Goal: Task Accomplishment & Management: Use online tool/utility

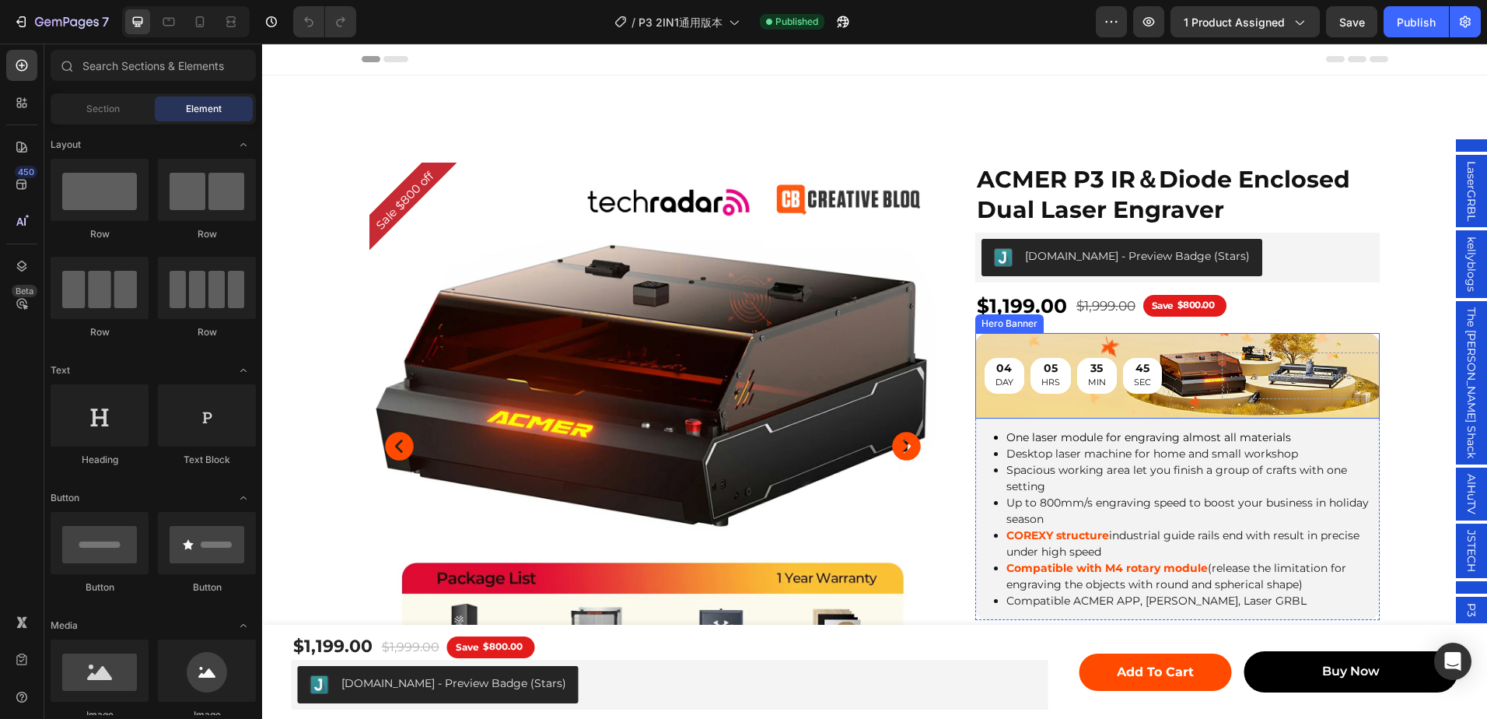
scroll to position [389, 0]
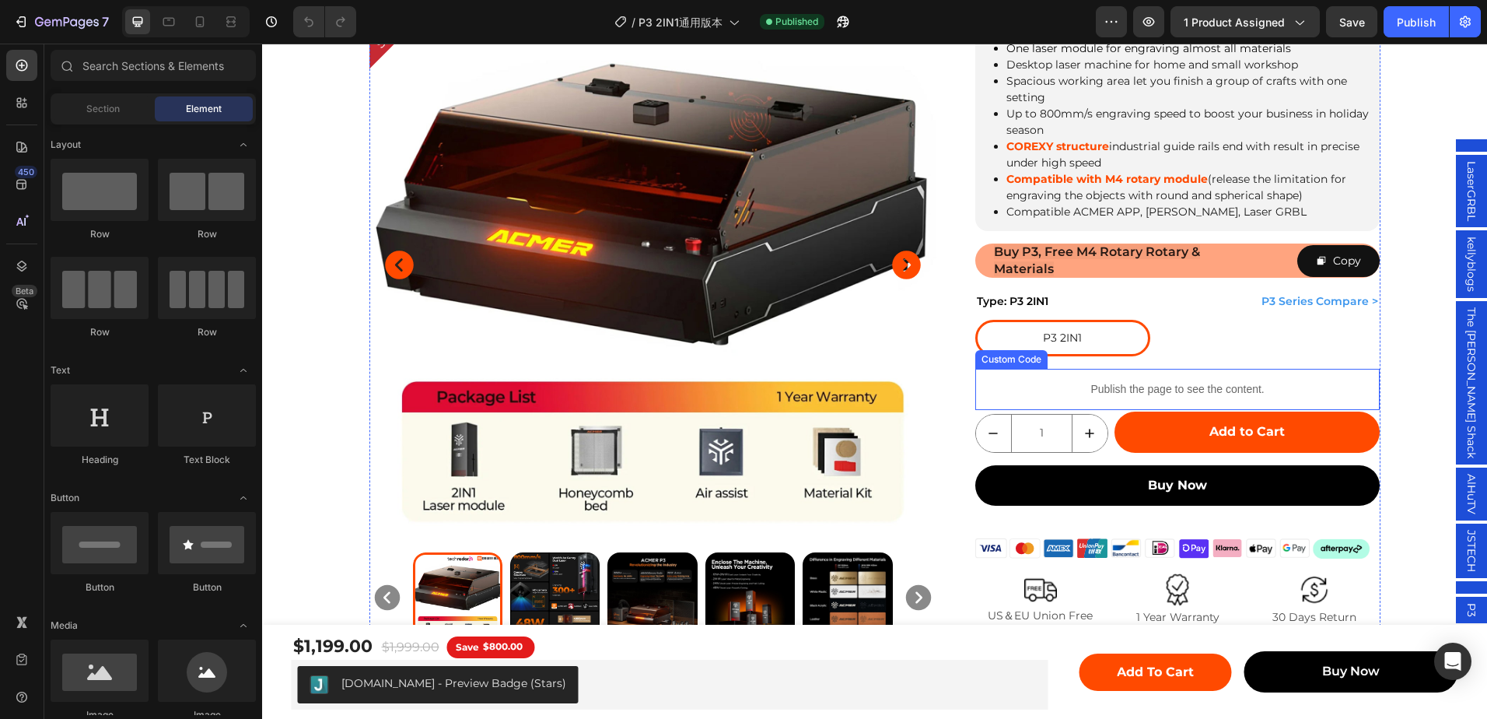
click at [1173, 374] on div "Publish the page to see the content." at bounding box center [1177, 389] width 405 height 41
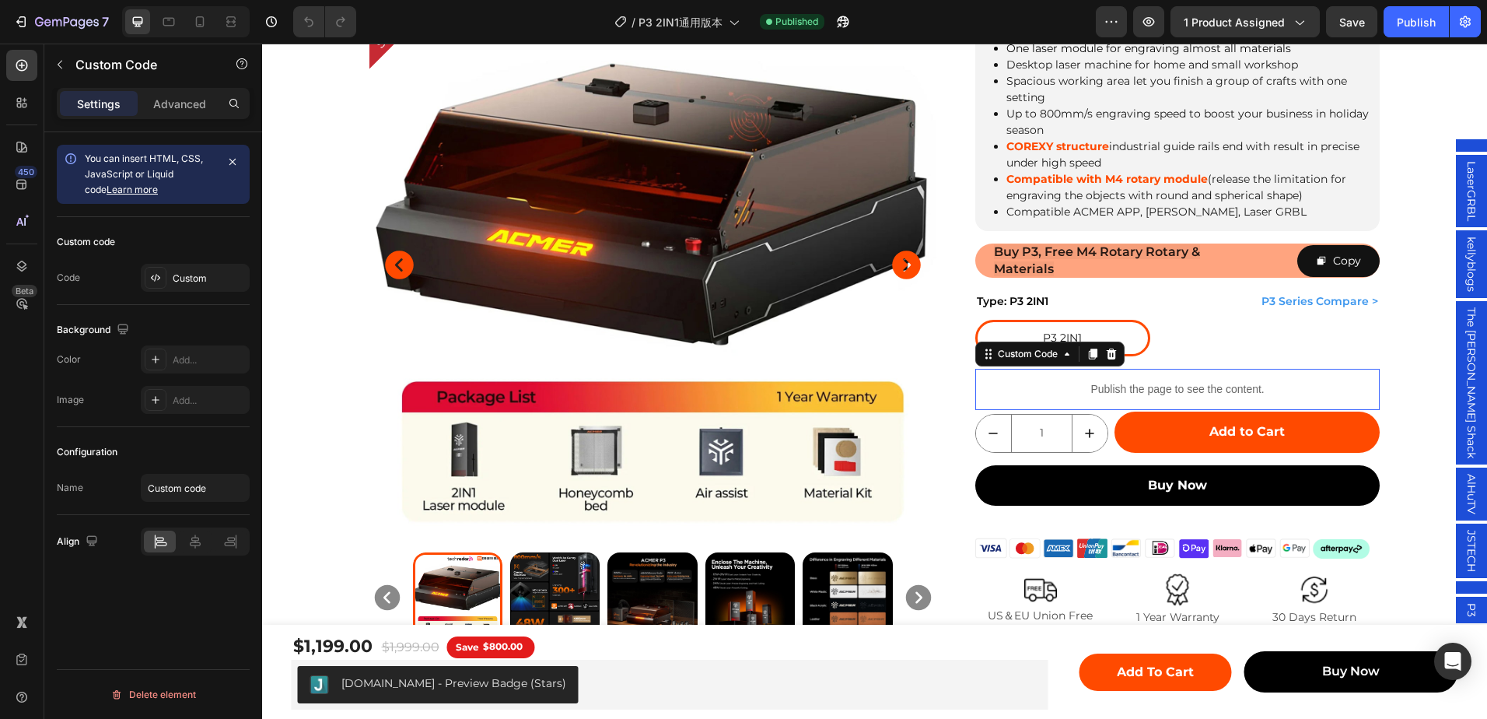
click at [1173, 374] on div "Publish the page to see the content." at bounding box center [1177, 389] width 405 height 41
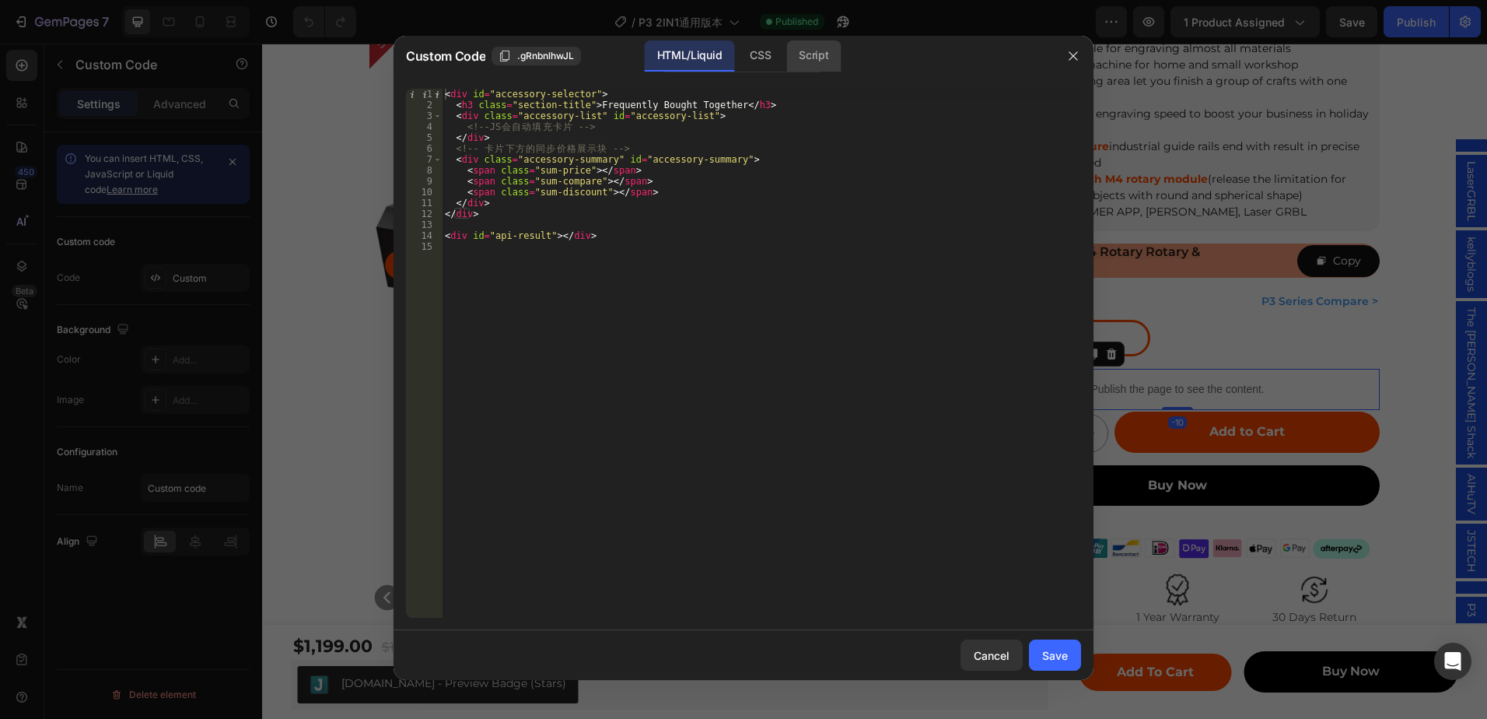
click at [807, 65] on div "Script" at bounding box center [813, 55] width 54 height 31
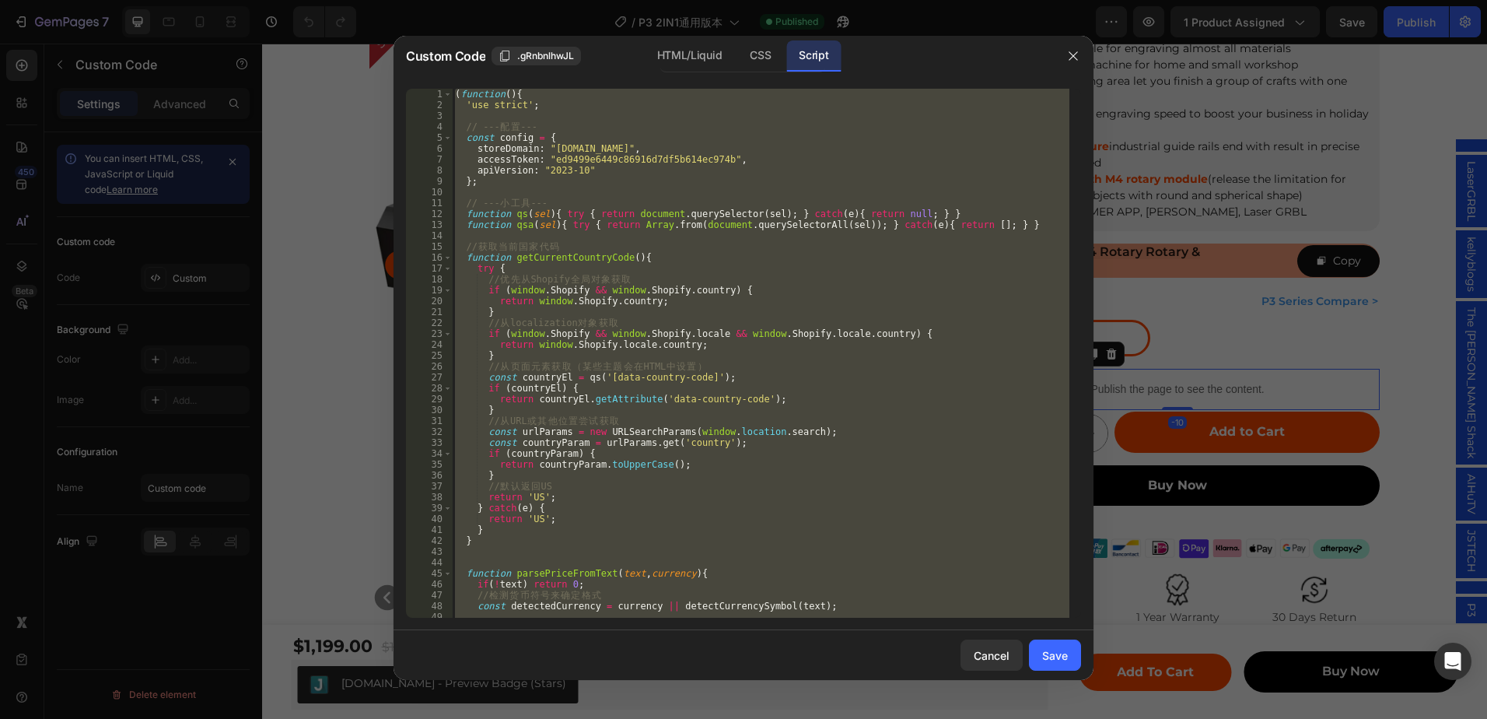
click at [861, 219] on div "( function ( ) { 'use strict' ; // --- 配 置 --- const config = { storeDomain : "…" at bounding box center [761, 353] width 618 height 529
type textarea "function qs(sel){ try { return document.querySelector(sel); } catch(e){ return …"
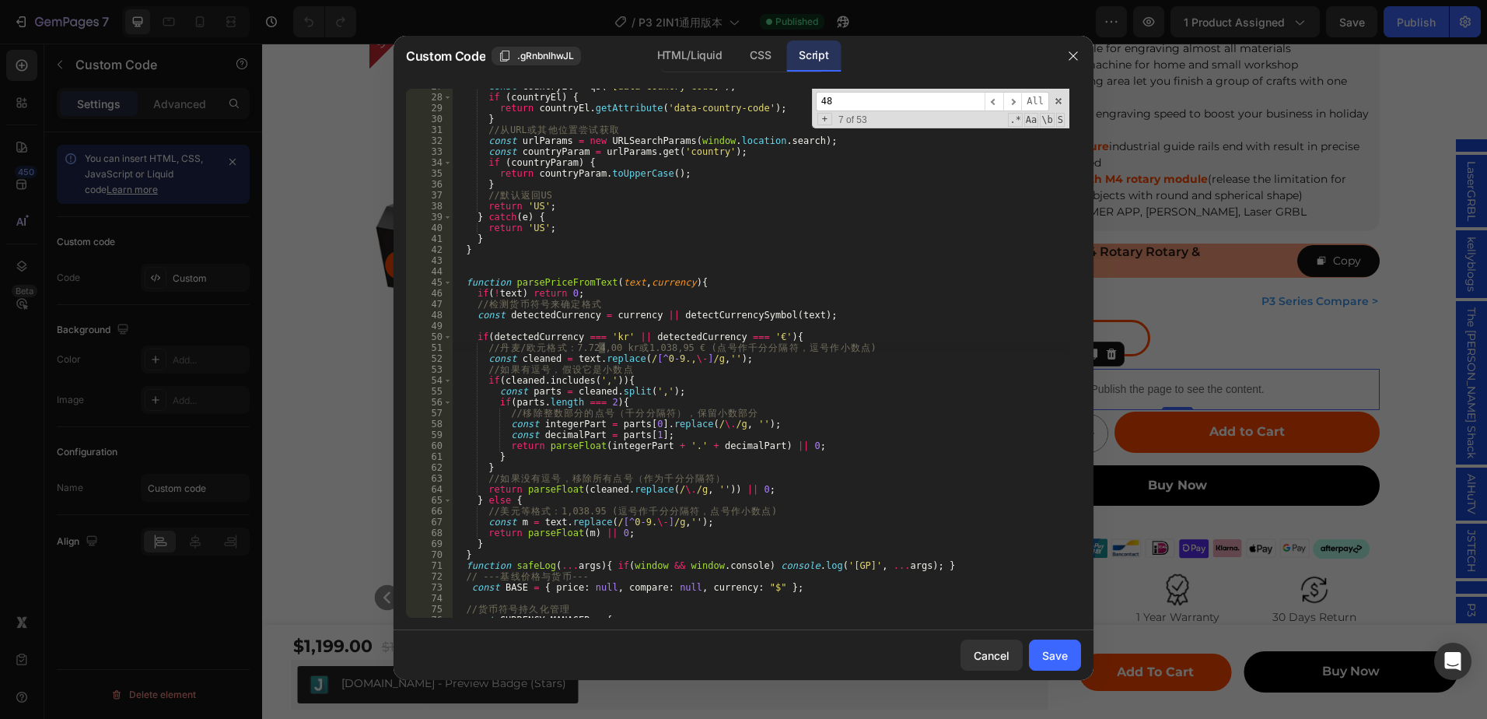
scroll to position [13777, 0]
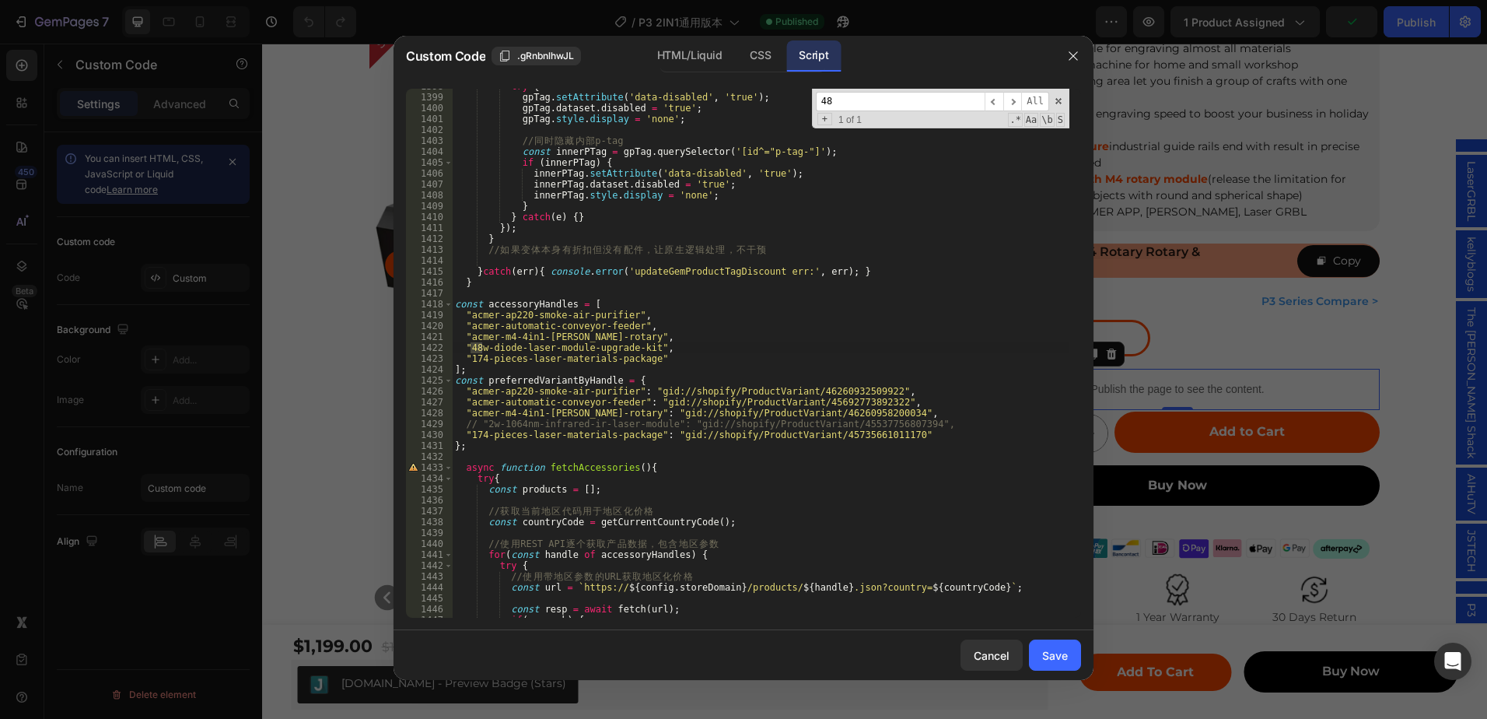
type input "48"
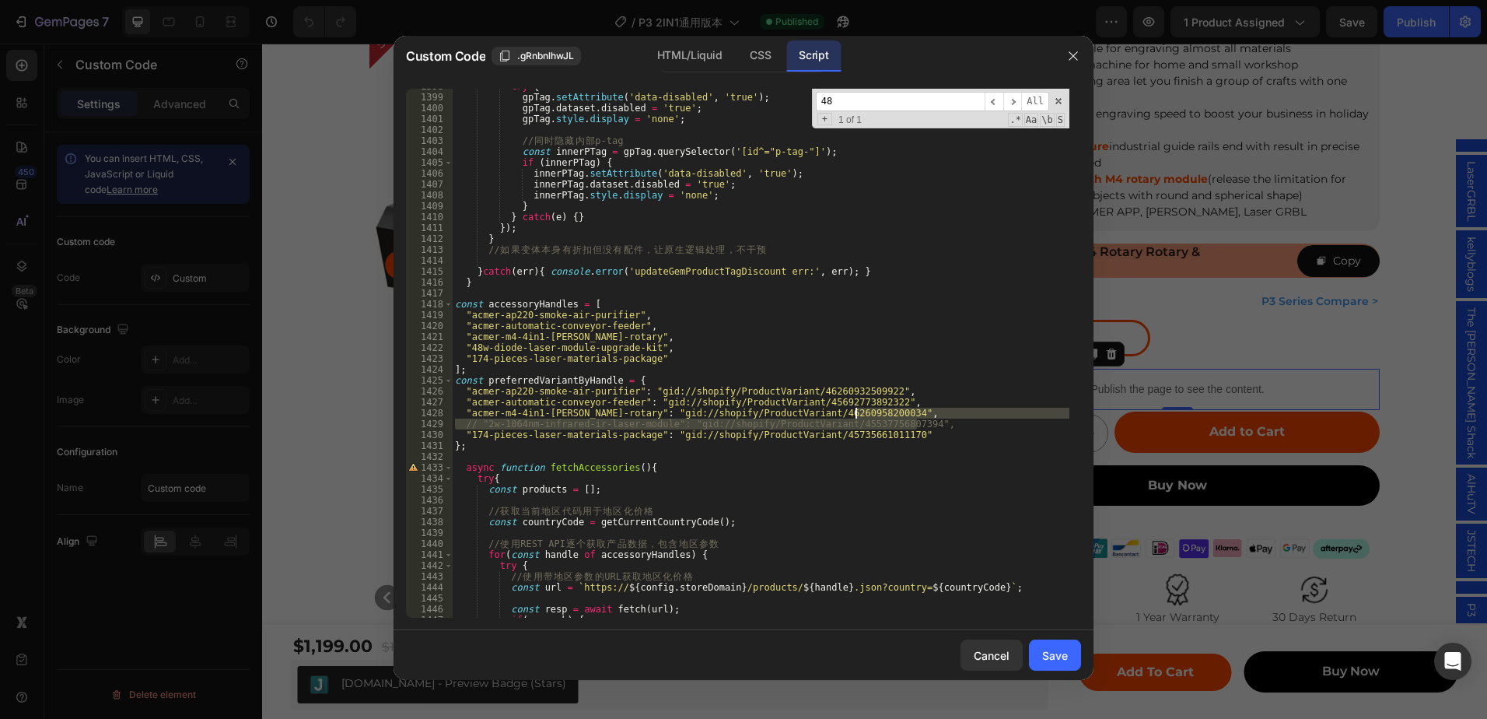
drag, startPoint x: 926, startPoint y: 427, endPoint x: 929, endPoint y: 414, distance: 13.6
click at [929, 414] on div "try { gpTag . setAttribute ( 'data-disabled' , 'true' ) ; gpTag . dataset . dis…" at bounding box center [761, 356] width 618 height 551
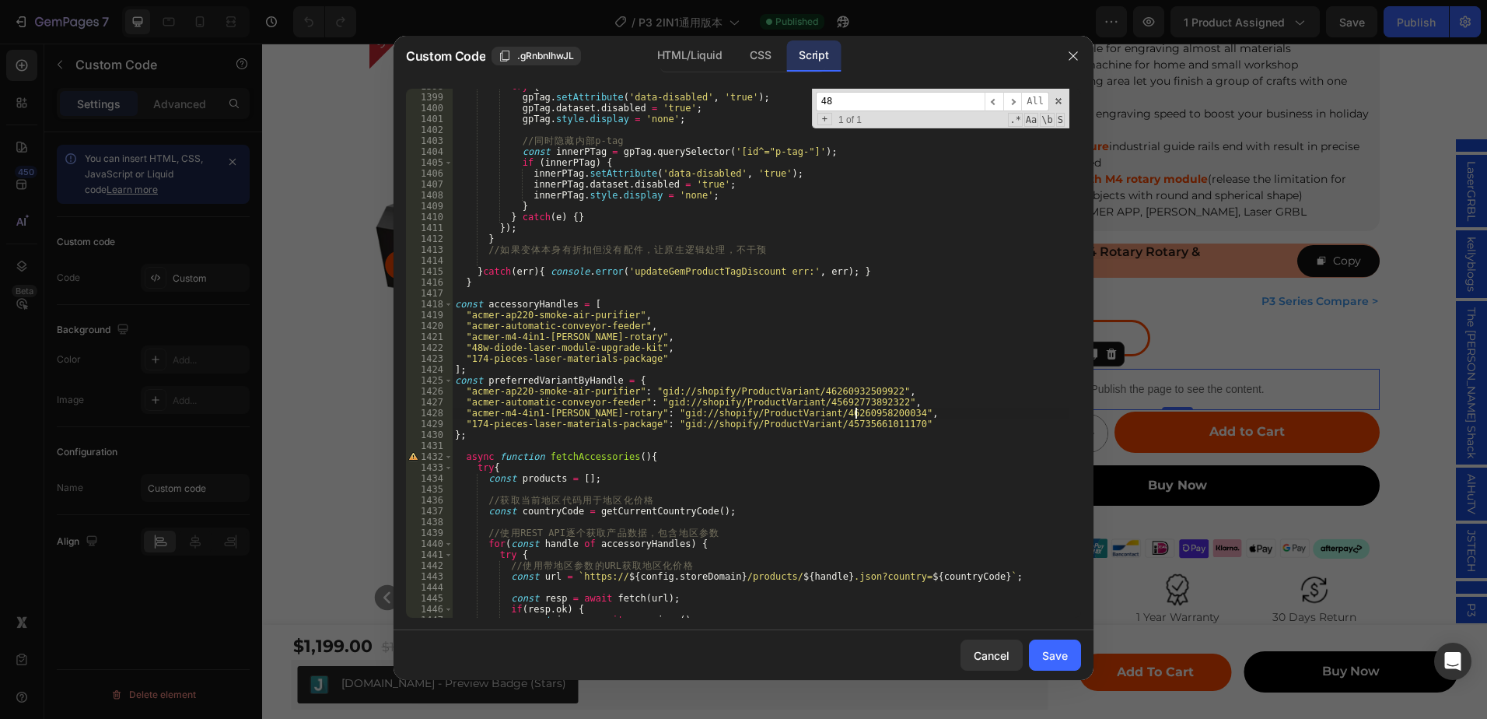
click at [607, 345] on div "try { gpTag . setAttribute ( 'data-disabled' , 'true' ) ; gpTag . dataset . dis…" at bounding box center [761, 356] width 618 height 551
click at [510, 340] on div "try { gpTag . setAttribute ( 'data-disabled' , 'true' ) ; gpTag . dataset . dis…" at bounding box center [761, 356] width 618 height 551
click at [569, 349] on div "try { gpTag . setAttribute ( 'data-disabled' , 'true' ) ; gpTag . dataset . dis…" at bounding box center [761, 356] width 618 height 551
click at [733, 333] on div "try { gpTag . setAttribute ( 'data-disabled' , 'true' ) ; gpTag . dataset . dis…" at bounding box center [761, 356] width 618 height 551
type textarea ""acmer-m4-4in1-[PERSON_NAME]-rotary","
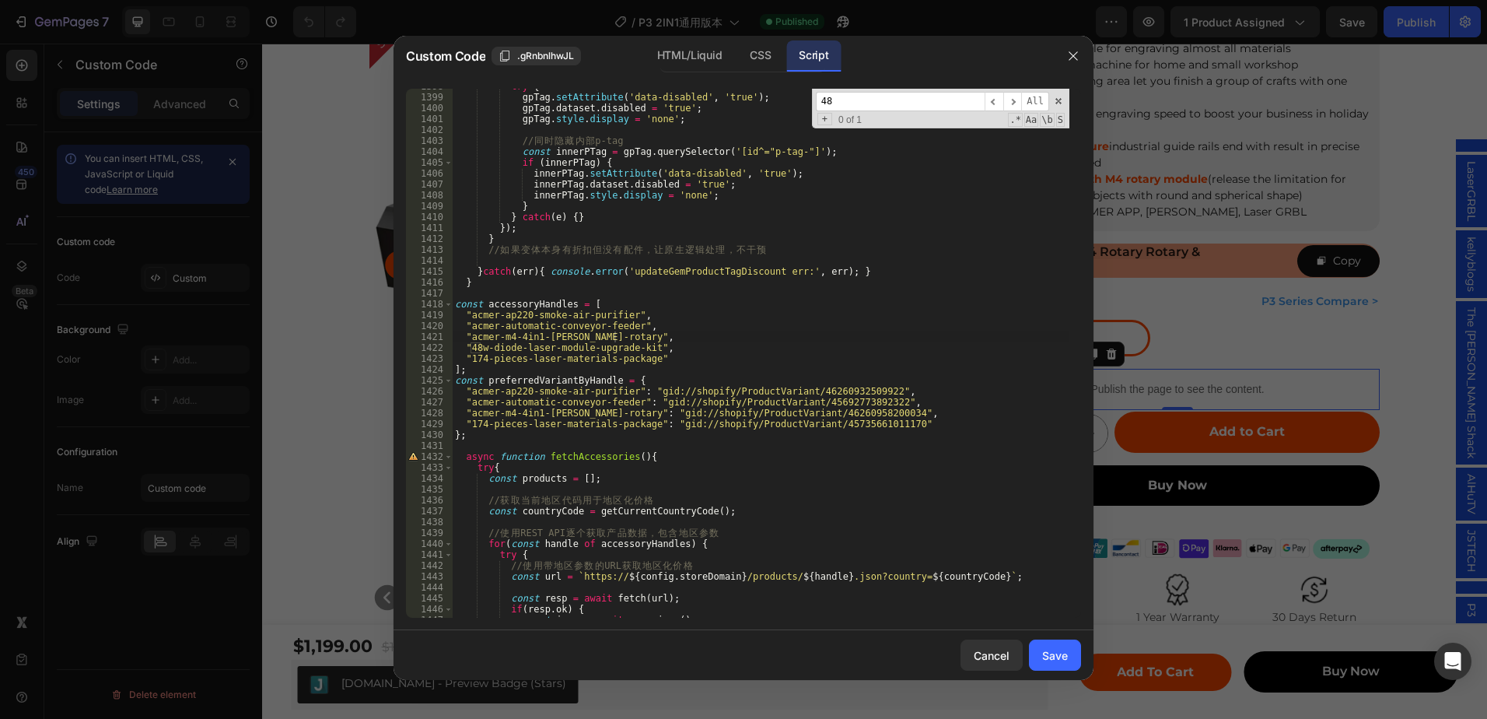
paste input "2w-1064nm-infrared-ir-laser-module"
type input "2w-1064nm-infrared-ir-laser-module"
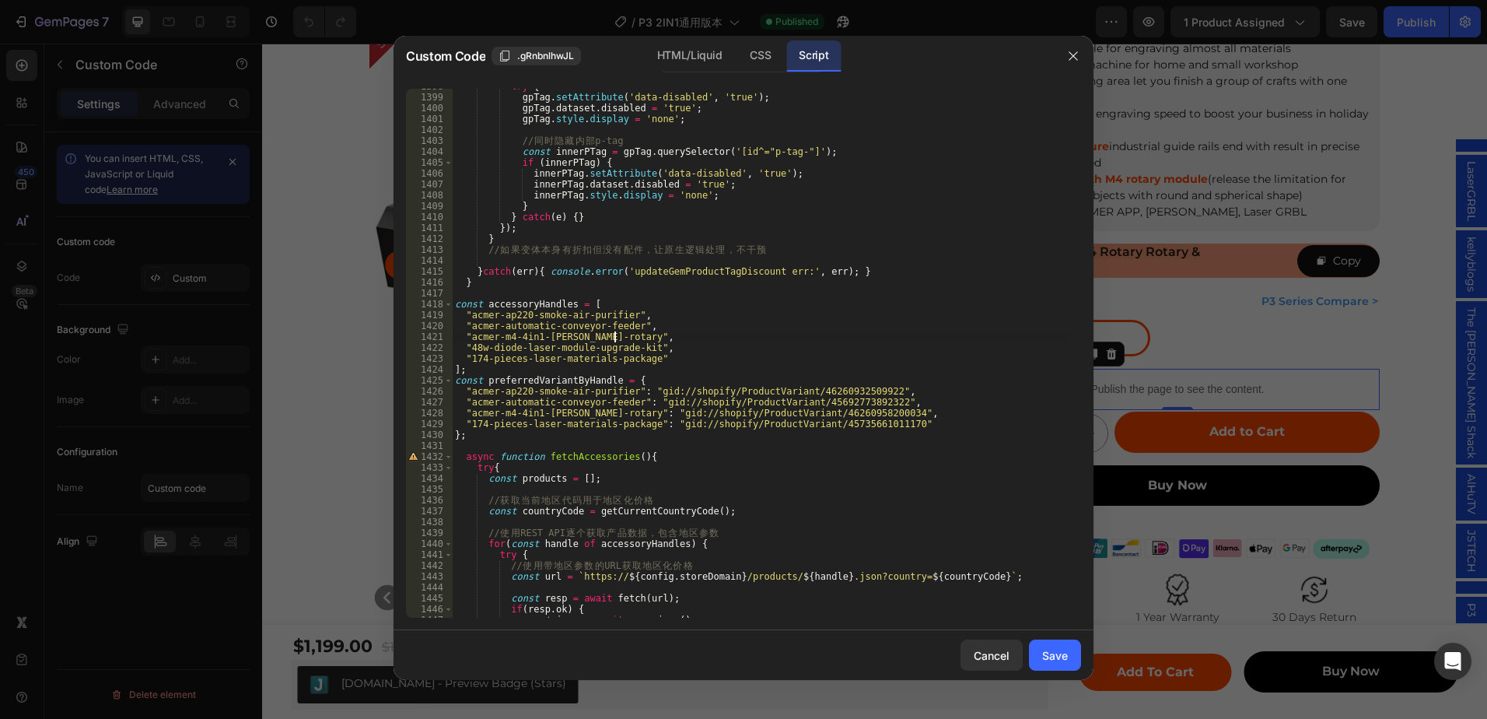
scroll to position [0, 0]
click at [660, 352] on div "try { gpTag . setAttribute ( 'data-disabled' , 'true' ) ; gpTag . dataset . dis…" at bounding box center [761, 356] width 618 height 551
click at [671, 359] on div "try { gpTag . setAttribute ( 'data-disabled' , 'true' ) ; gpTag . dataset . dis…" at bounding box center [761, 356] width 618 height 551
type textarea ""174-pieces-laser-materials-package""
drag, startPoint x: 1061, startPoint y: 657, endPoint x: 1044, endPoint y: 633, distance: 29.6
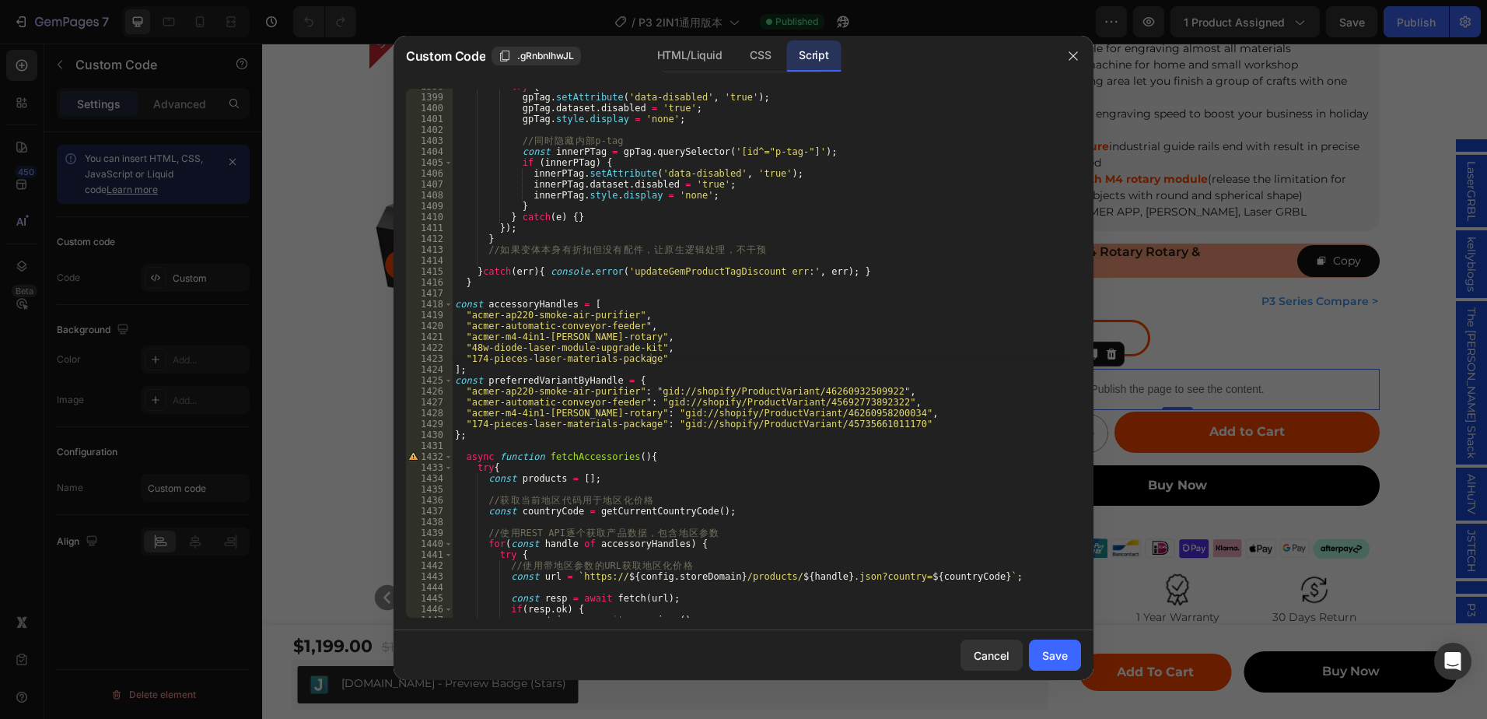
click at [1061, 657] on div "Save" at bounding box center [1055, 655] width 26 height 16
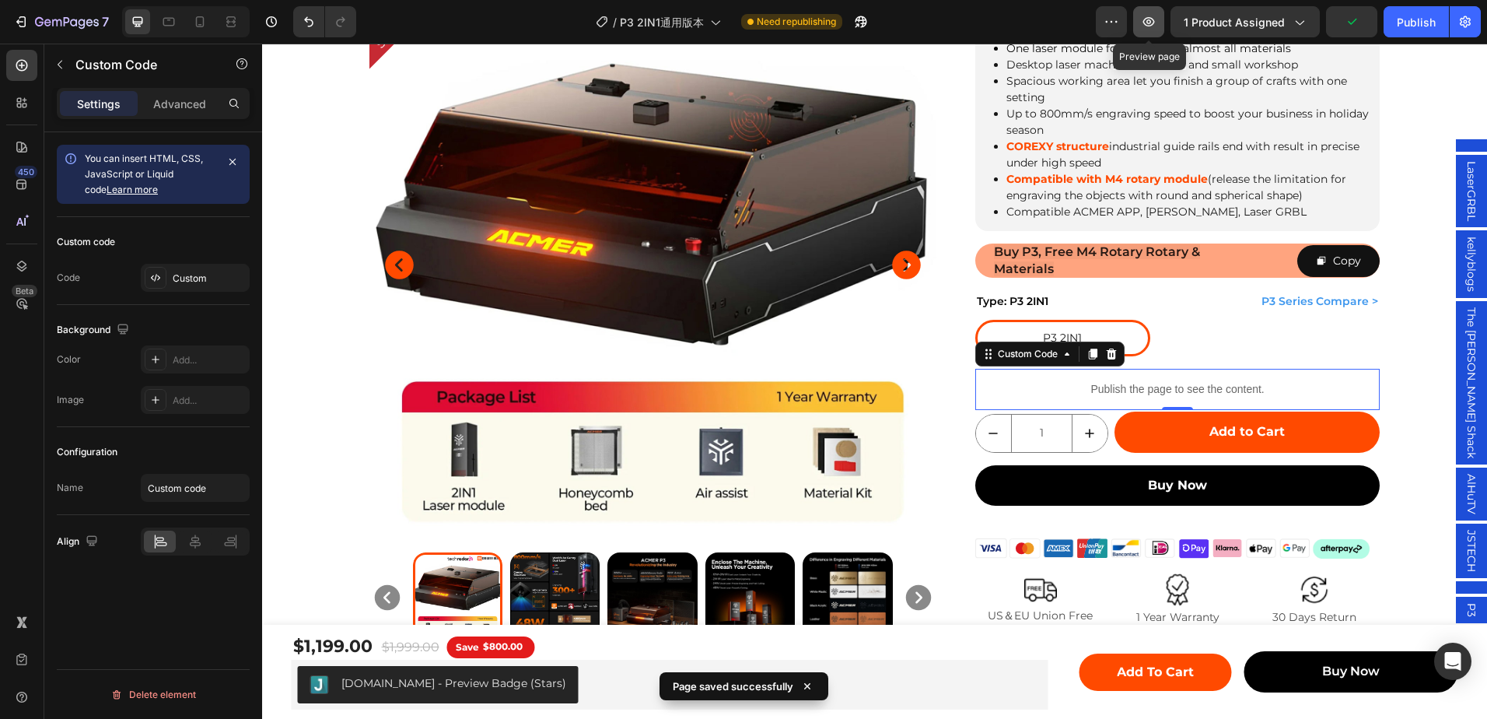
click at [1156, 18] on icon "button" at bounding box center [1149, 22] width 16 height 16
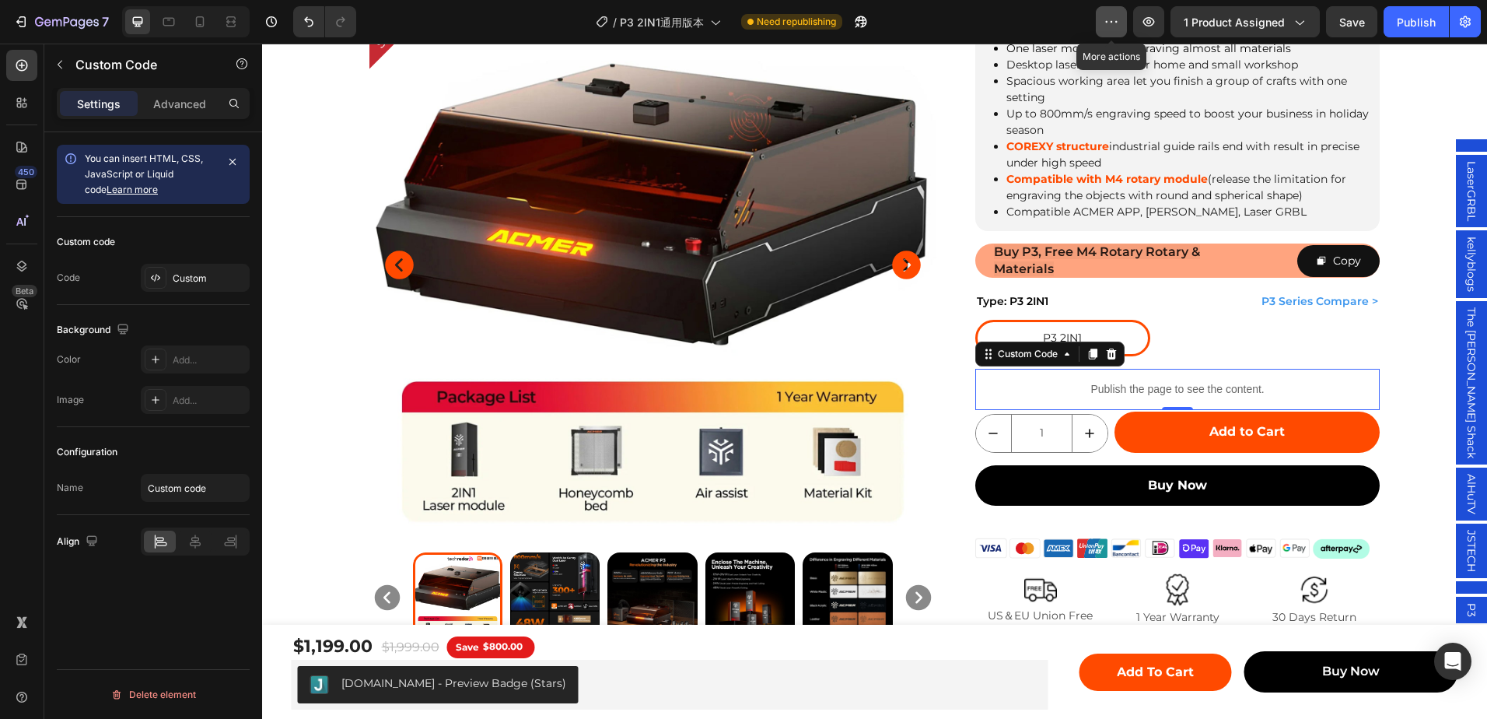
click at [1104, 12] on button "button" at bounding box center [1111, 21] width 31 height 31
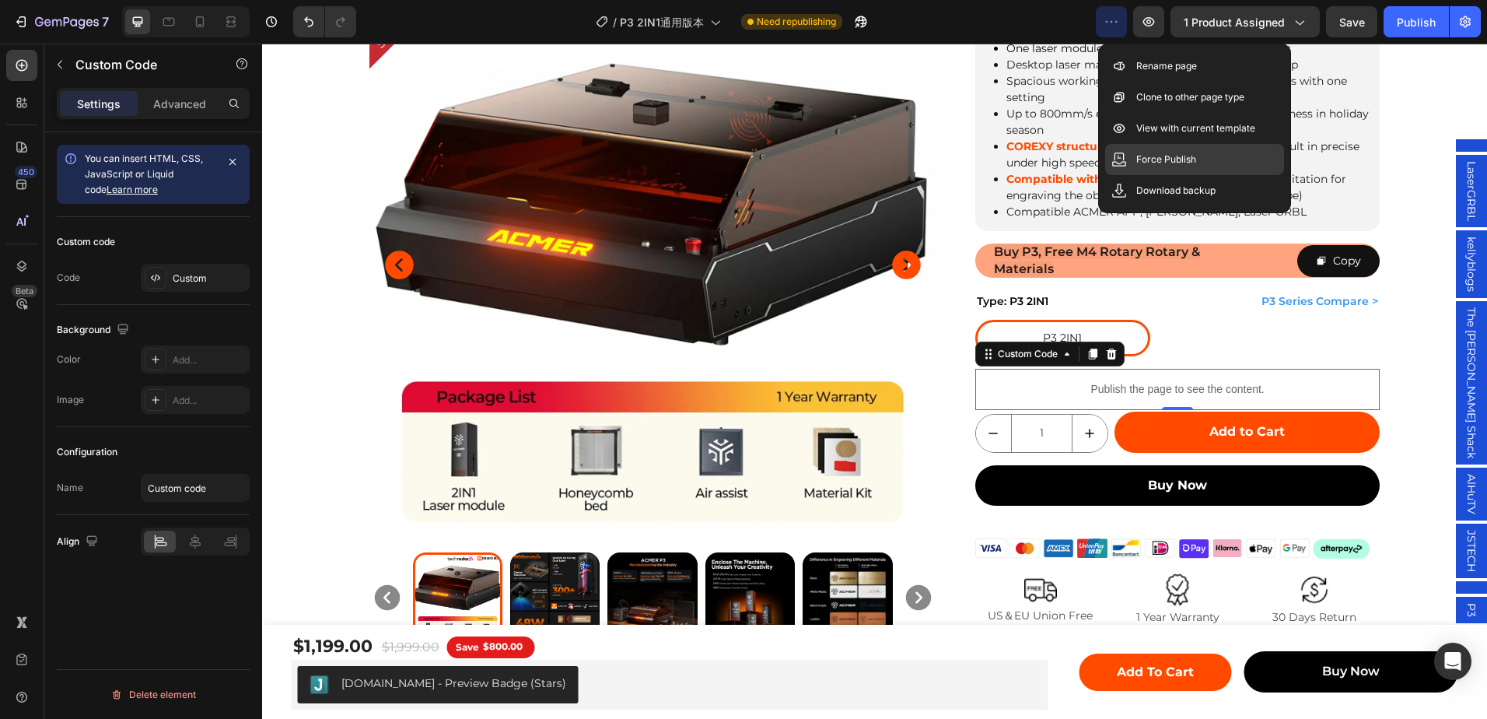
drag, startPoint x: 1140, startPoint y: 158, endPoint x: 905, endPoint y: 53, distance: 258.0
click at [1140, 158] on p "Force Publish" at bounding box center [1166, 160] width 60 height 16
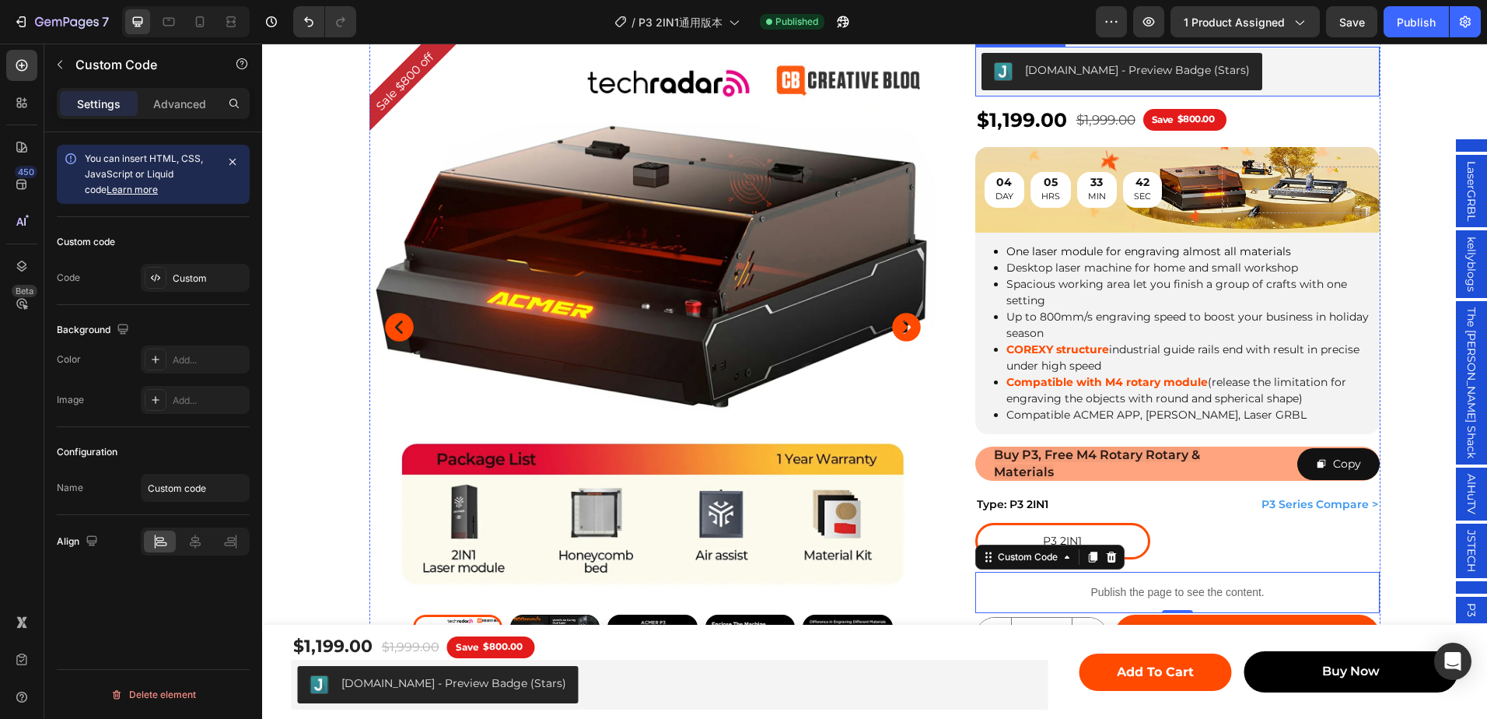
scroll to position [233, 0]
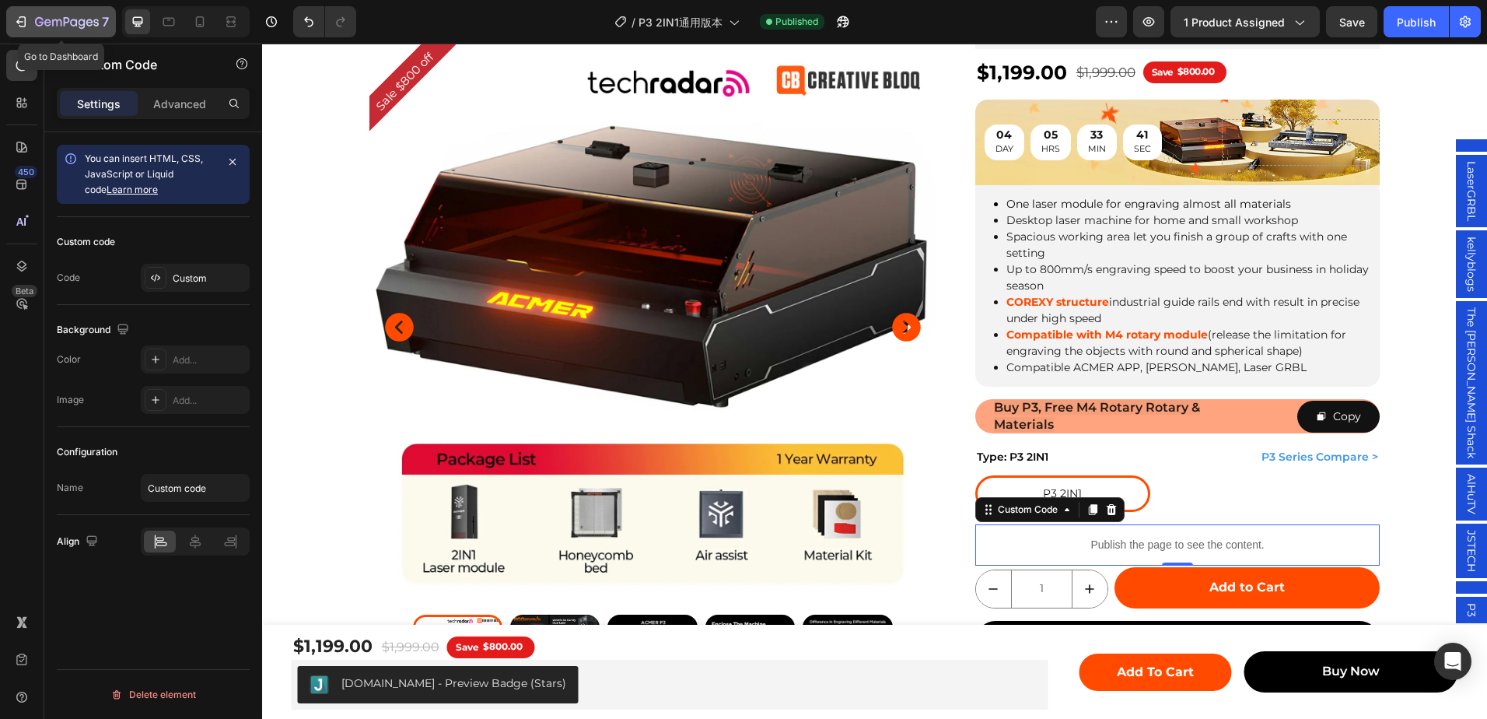
click at [50, 23] on icon "button" at bounding box center [67, 22] width 64 height 13
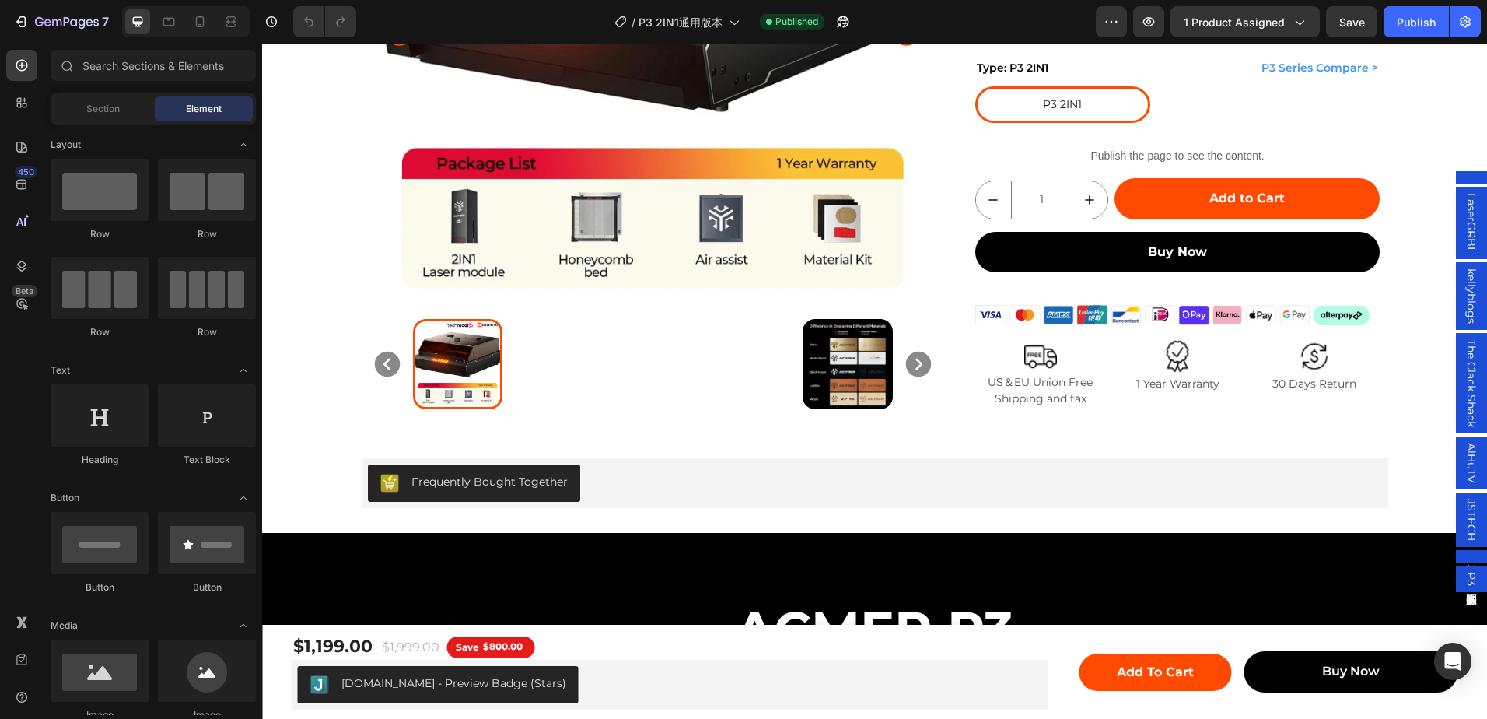
scroll to position [467, 0]
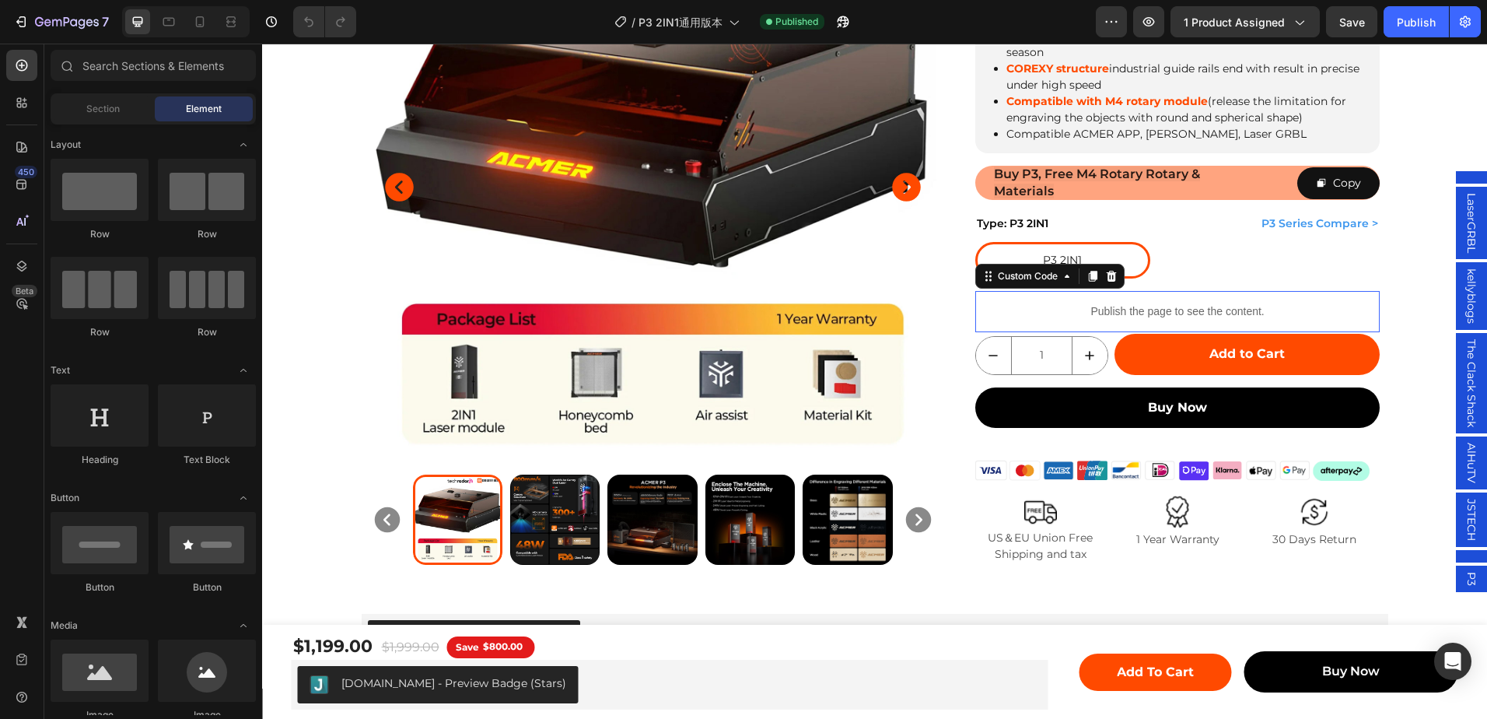
click at [1134, 308] on p "Publish the page to see the content." at bounding box center [1177, 311] width 405 height 16
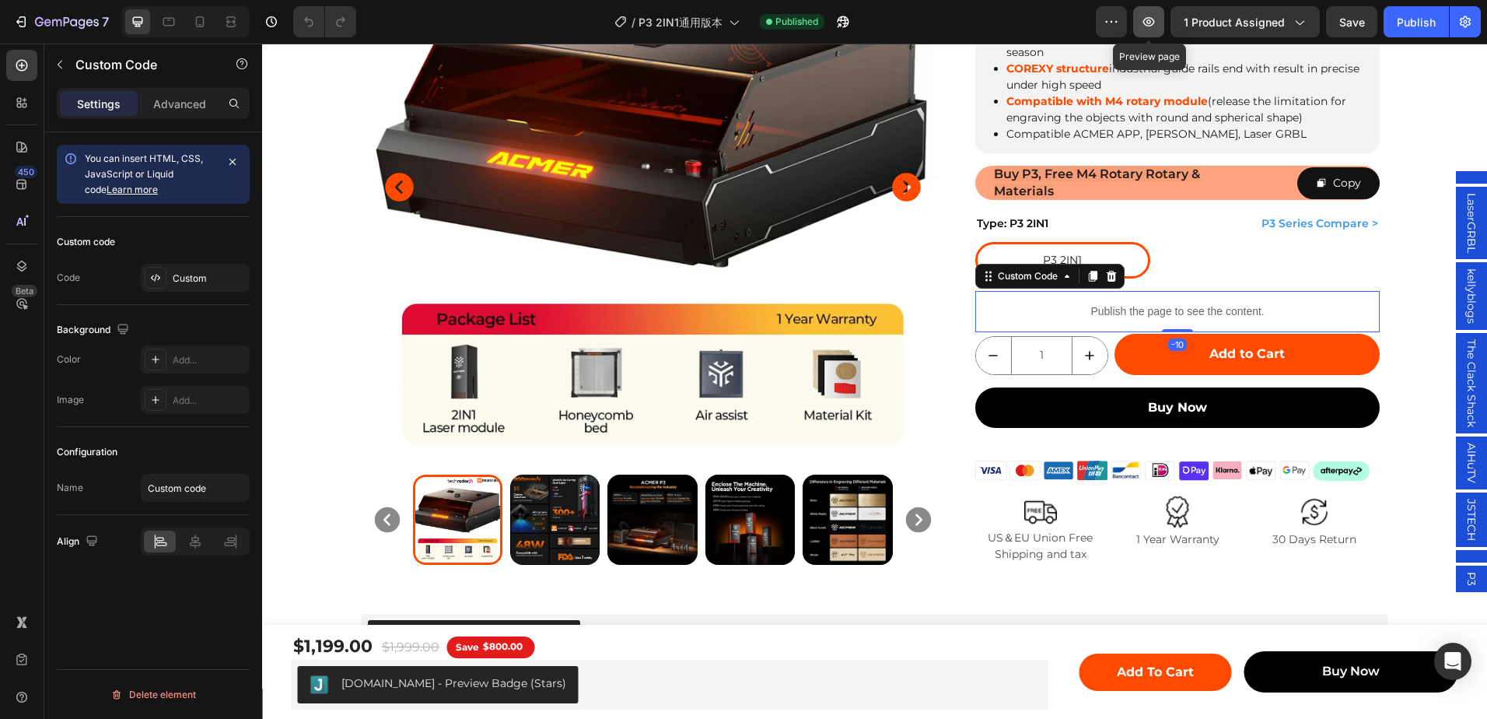
click at [1146, 17] on icon "button" at bounding box center [1149, 22] width 16 height 16
click at [1460, 16] on icon "button" at bounding box center [1466, 22] width 16 height 16
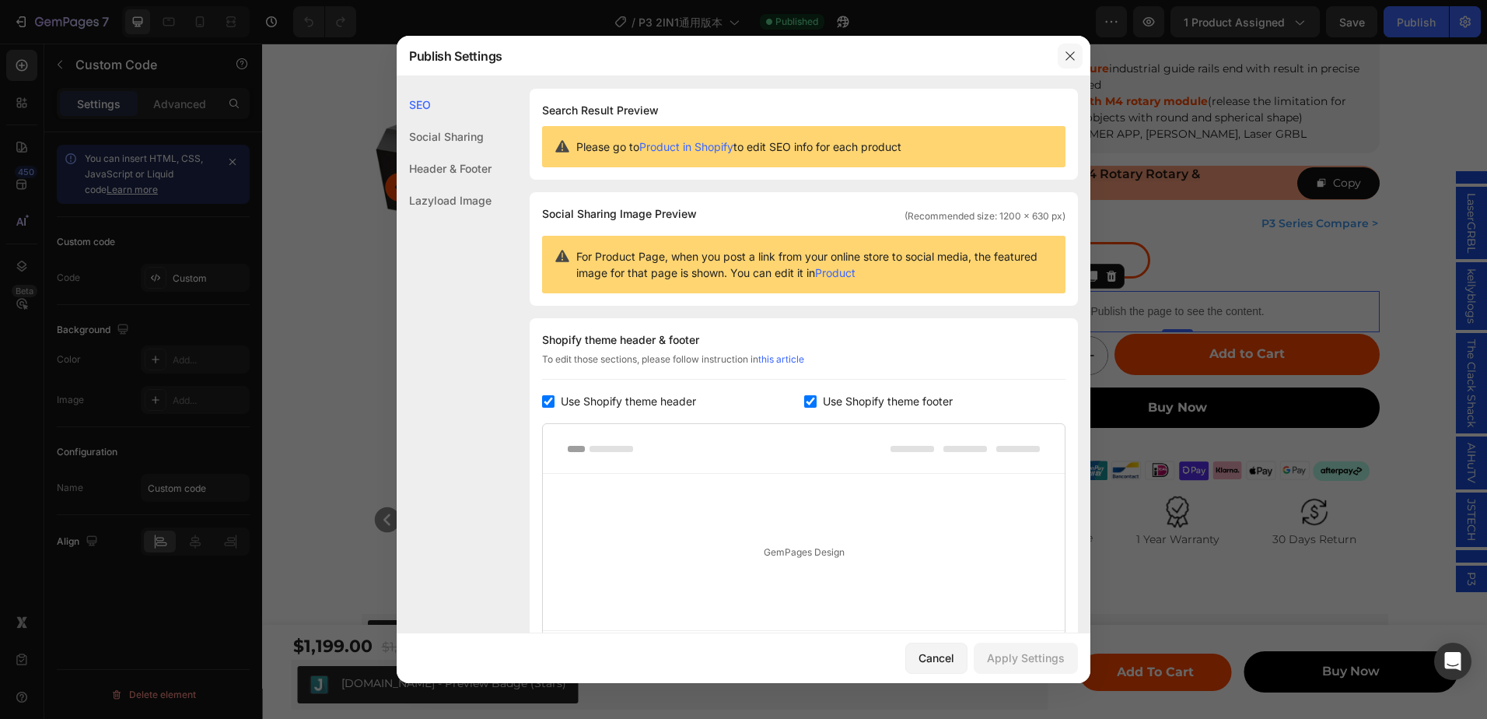
click at [1075, 50] on icon "button" at bounding box center [1070, 56] width 12 height 12
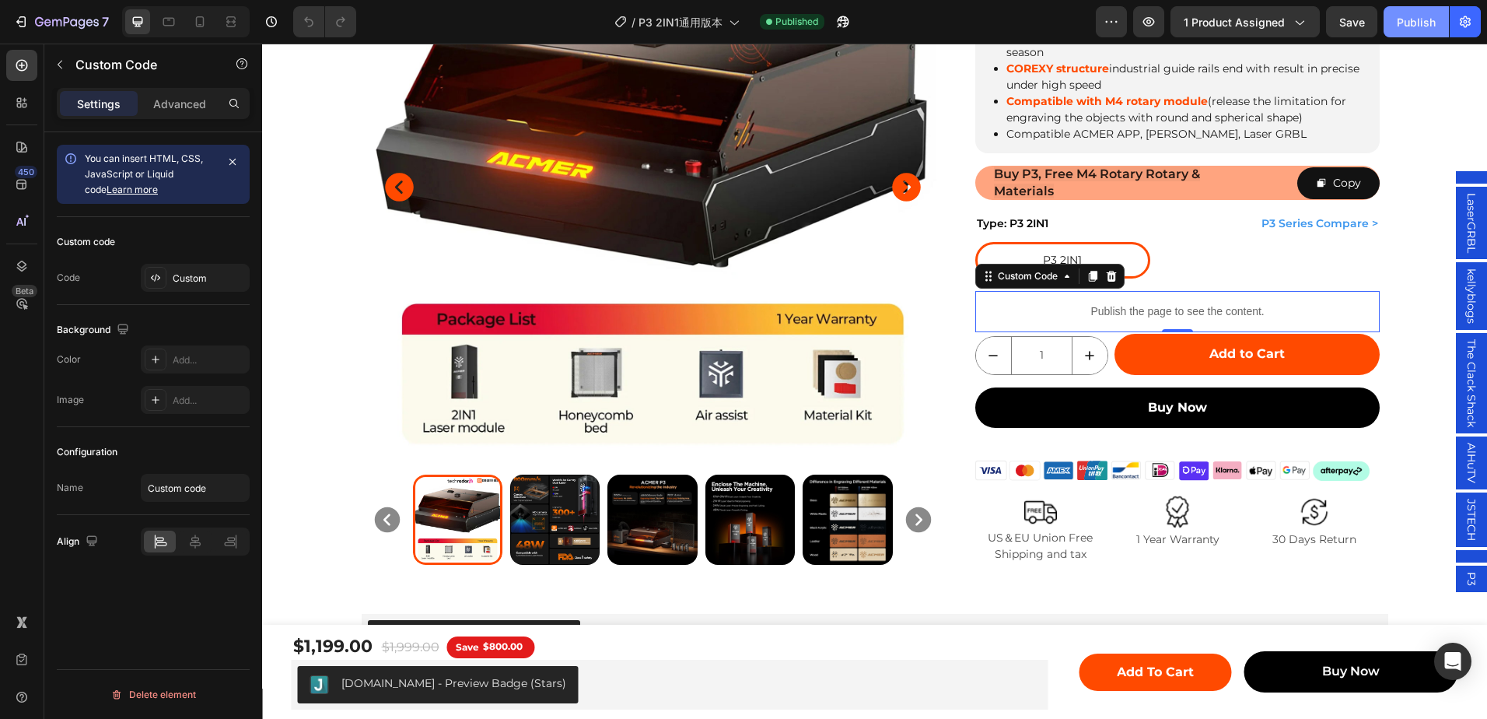
click at [1423, 26] on div "Publish" at bounding box center [1416, 22] width 39 height 16
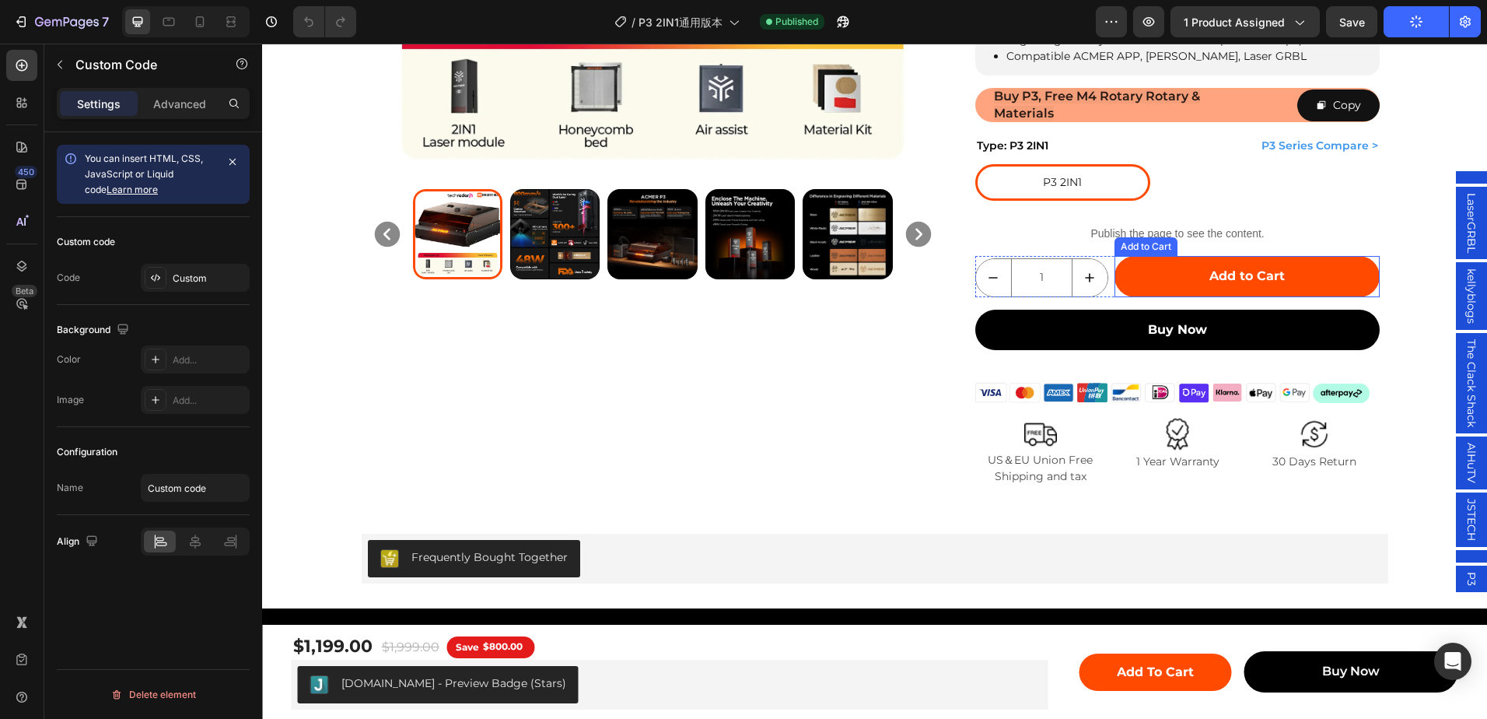
scroll to position [311, 0]
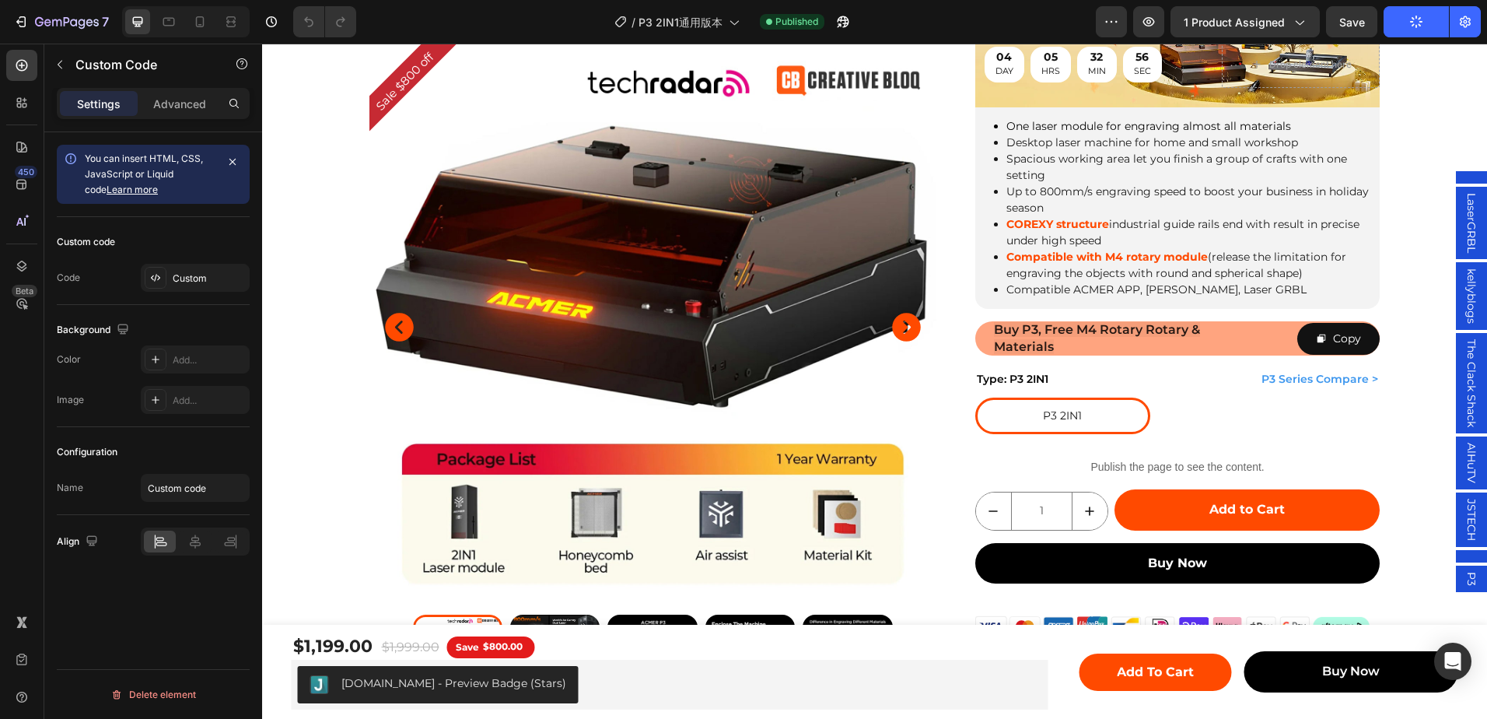
click at [1147, 459] on p "Publish the page to see the content." at bounding box center [1177, 467] width 405 height 16
click at [1186, 447] on div "Publish the page to see the content." at bounding box center [1177, 466] width 405 height 41
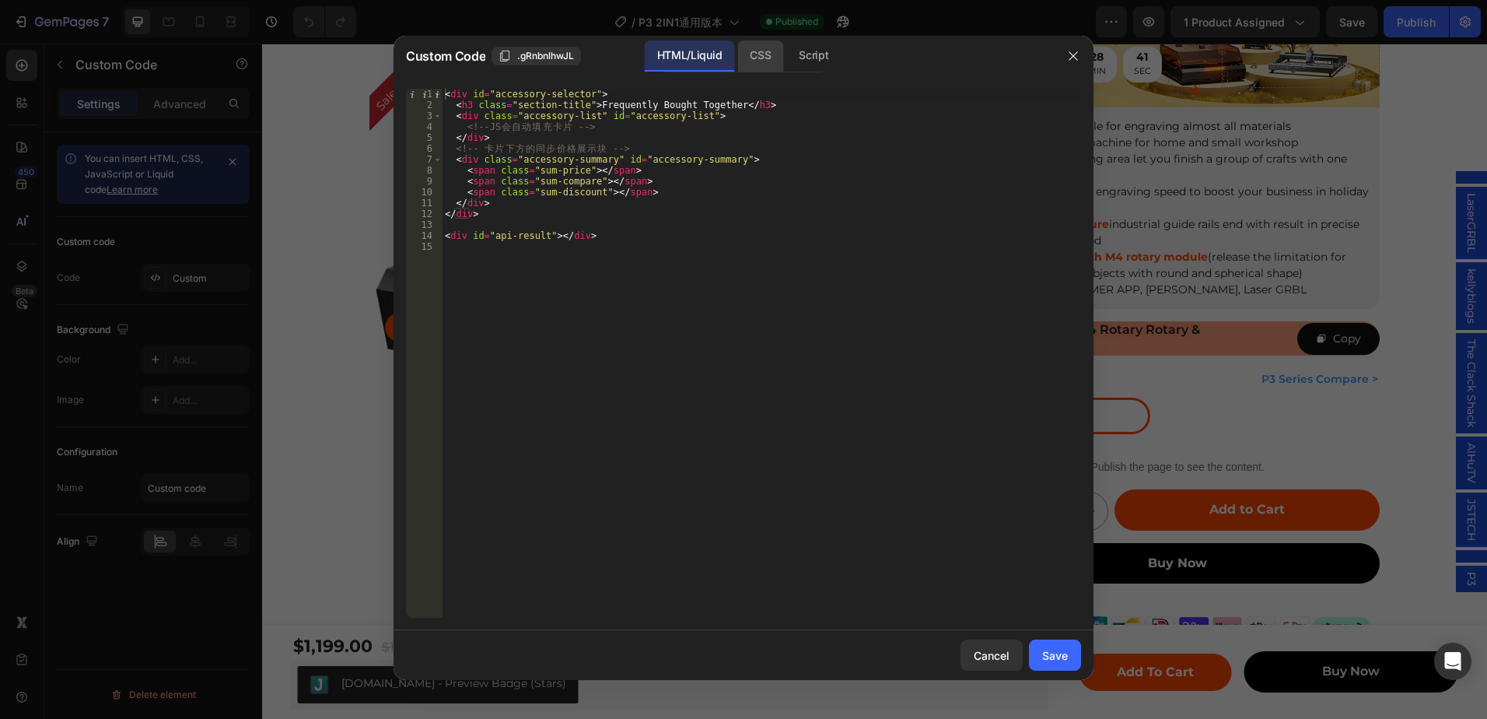
click at [750, 58] on div "CSS" at bounding box center [760, 55] width 46 height 31
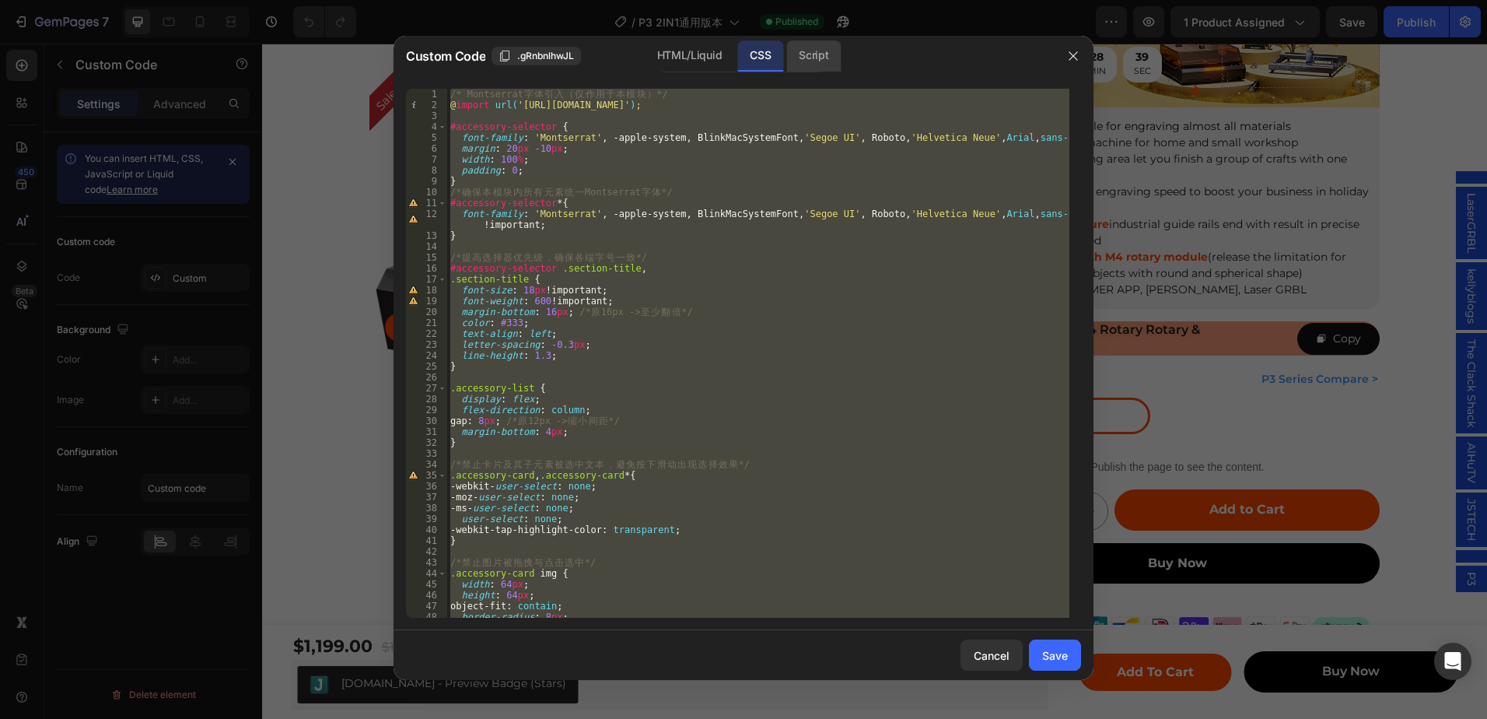
click at [824, 58] on div "Script" at bounding box center [813, 55] width 54 height 31
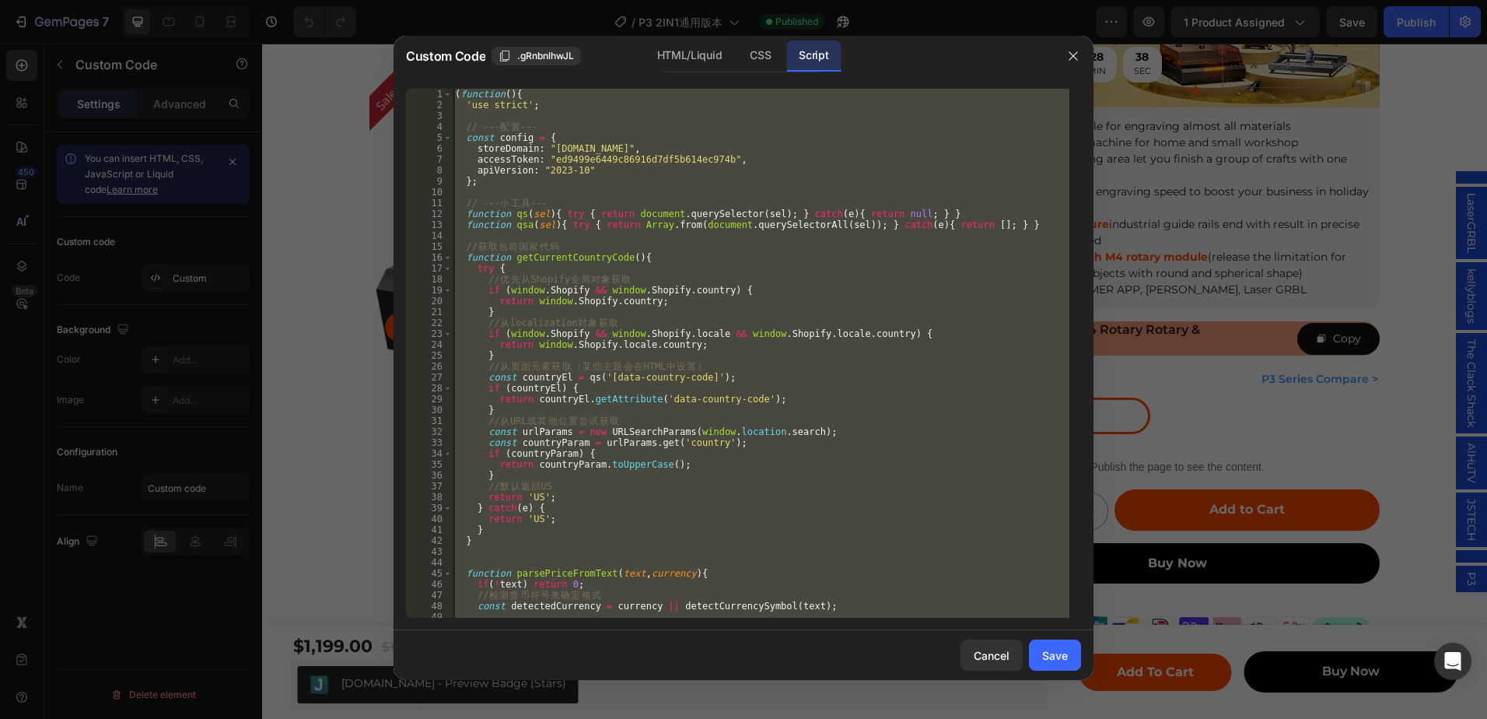
click at [596, 180] on div "( function ( ) { 'use strict' ; // --- 配 置 --- const config = { storeDomain : "…" at bounding box center [761, 353] width 618 height 529
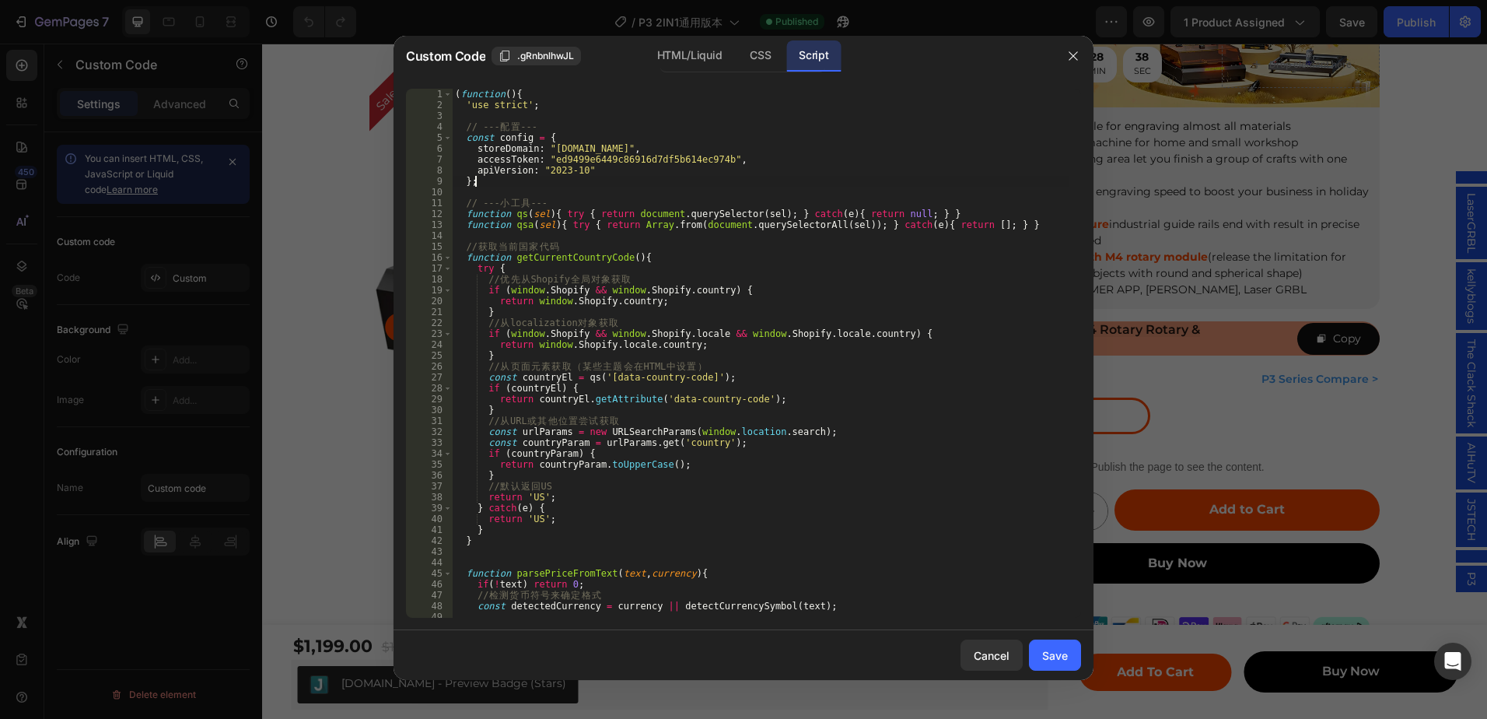
click at [600, 170] on div "( function ( ) { 'use strict' ; // --- 配 置 --- const config = { storeDomain : "…" at bounding box center [761, 364] width 618 height 551
click at [682, 162] on div "( function ( ) { 'use strict' ; // --- 配 置 --- const config = { storeDomain : "…" at bounding box center [761, 364] width 618 height 551
drag, startPoint x: 713, startPoint y: 164, endPoint x: 685, endPoint y: 223, distance: 65.4
click at [713, 163] on div "( function ( ) { 'use strict' ; // --- 配 置 --- const config = { storeDomain : "…" at bounding box center [761, 364] width 618 height 551
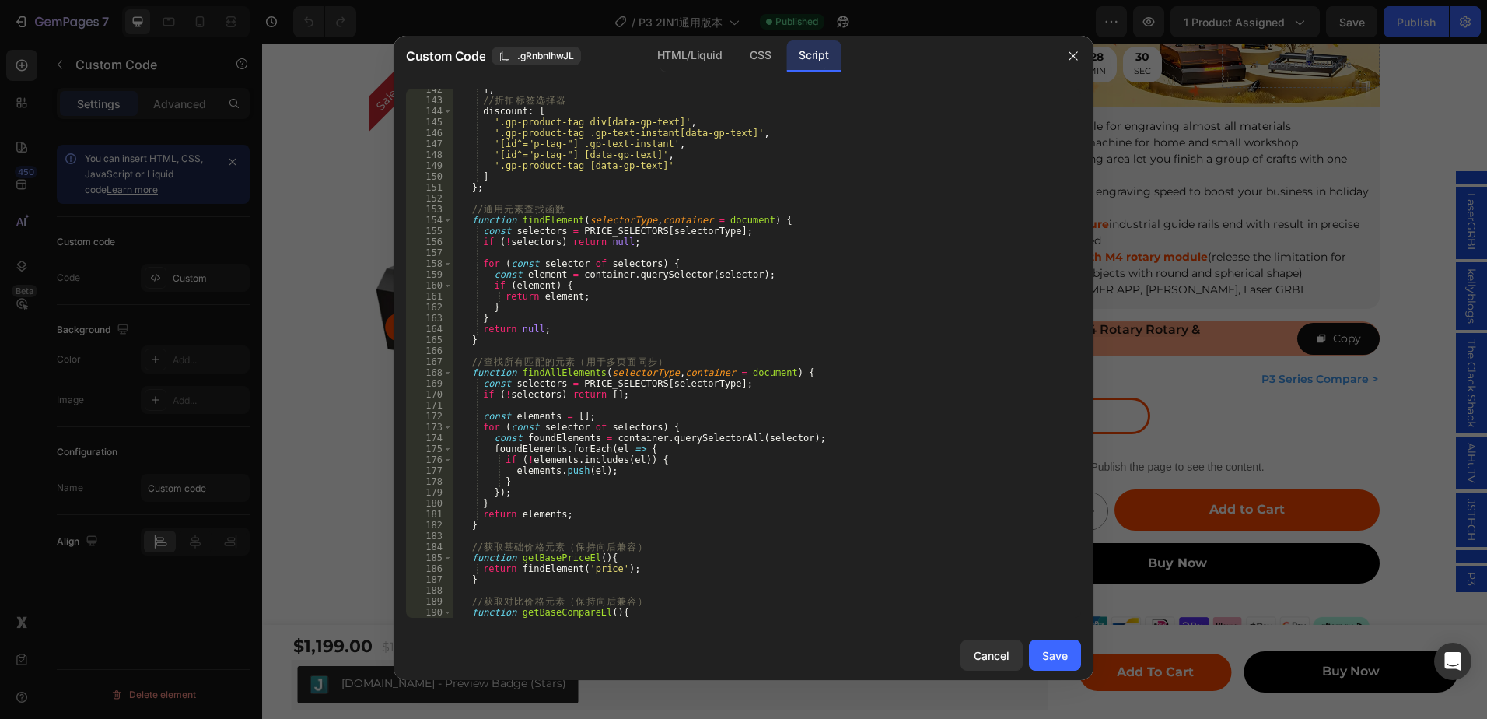
scroll to position [1659, 0]
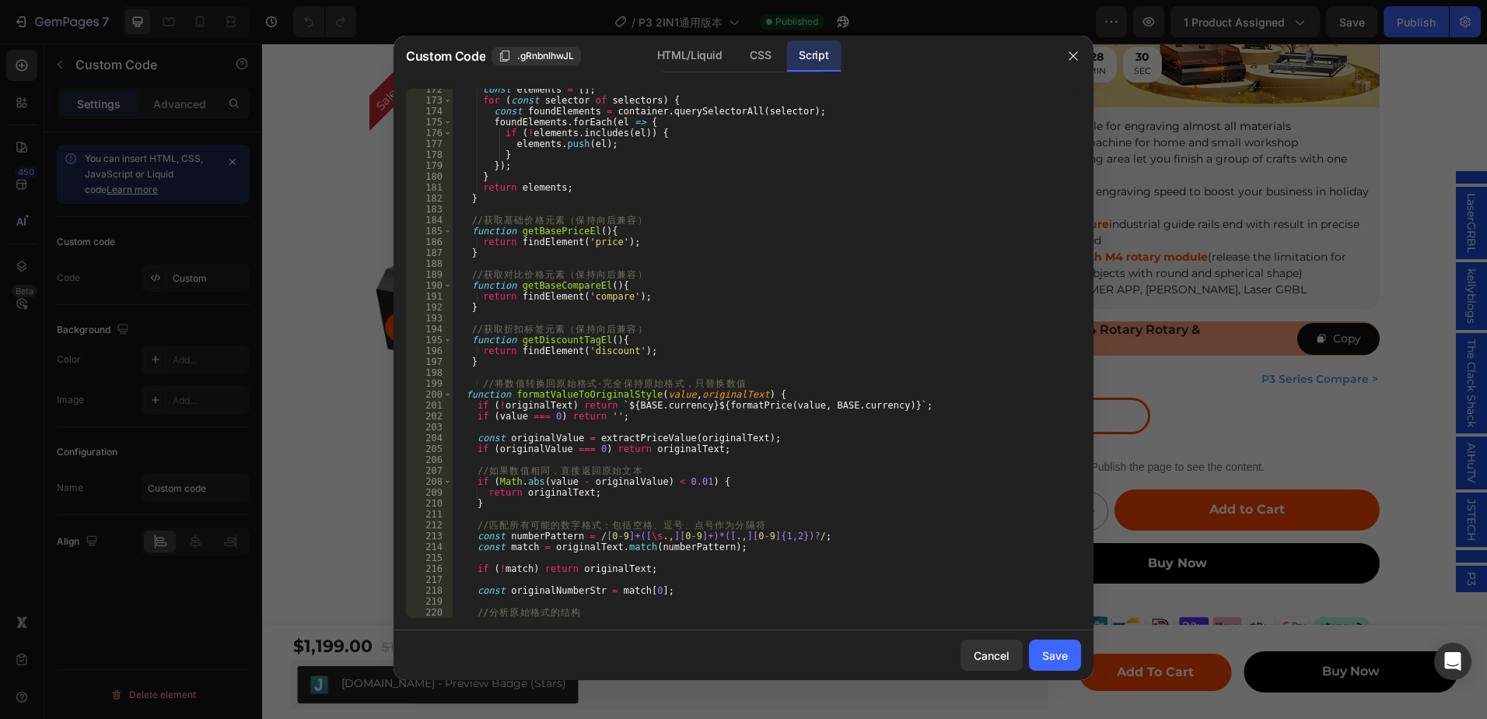
click at [744, 325] on div "const elements = [ ] ; for ( const selector of selectors ) { const foundElement…" at bounding box center [761, 359] width 618 height 551
type textarea "// 获取折扣标签元素（保持向后兼容）"
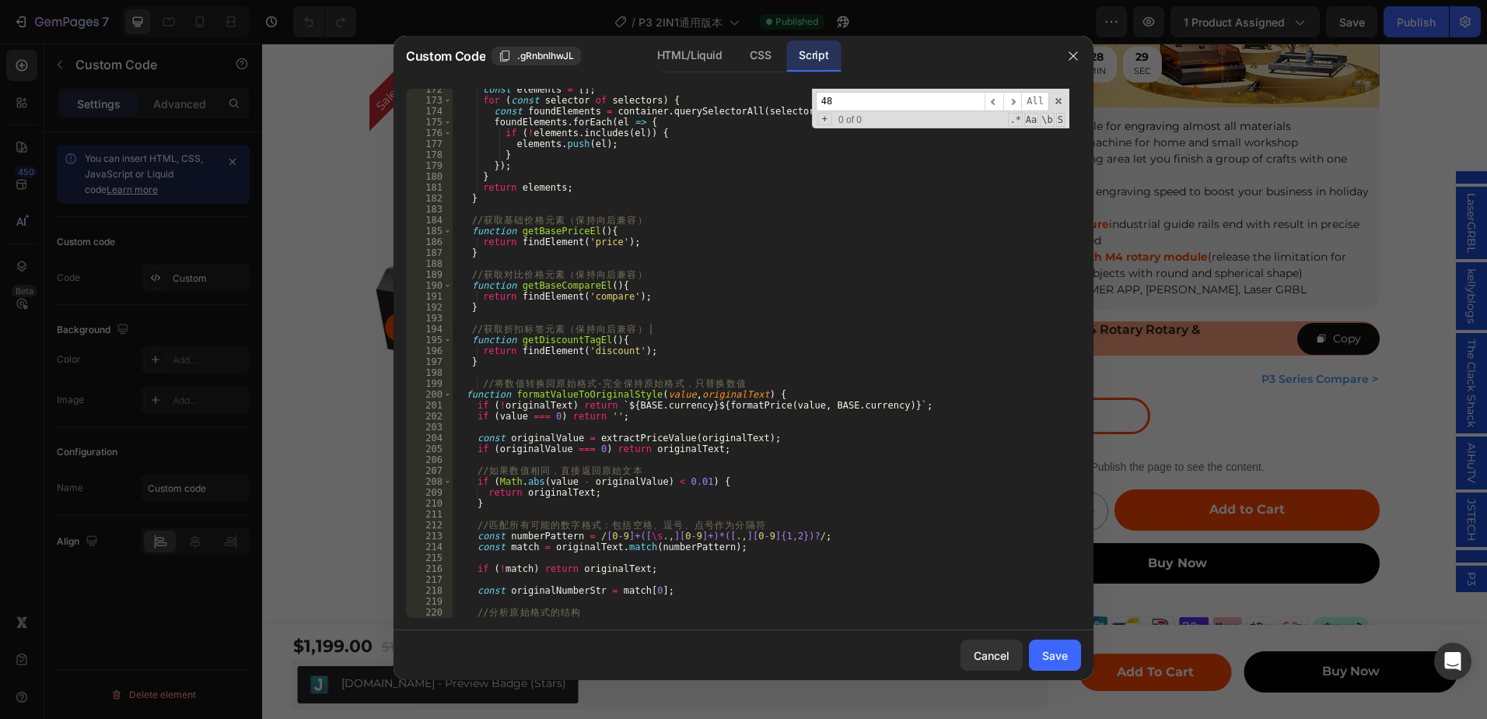
scroll to position [13782, 0]
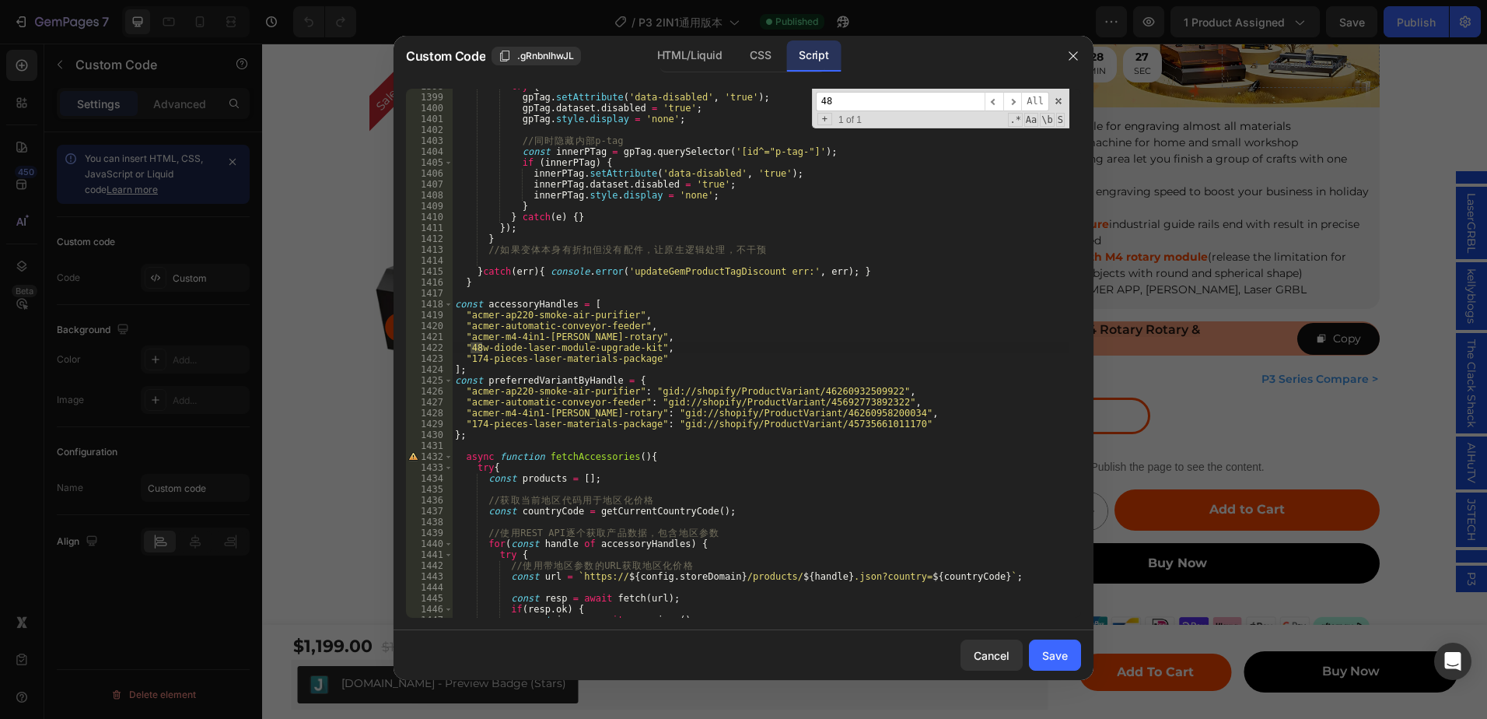
type input "48"
type textarea ""acmer-m4-4in1-[PERSON_NAME]-rotary","
click at [664, 341] on div "try { gpTag . setAttribute ( 'data-disabled' , 'true' ) ; gpTag . dataset . dis…" at bounding box center [761, 356] width 618 height 551
click at [587, 290] on div "try { gpTag . setAttribute ( 'data-disabled' , 'true' ) ; gpTag . dataset . dis…" at bounding box center [761, 356] width 618 height 551
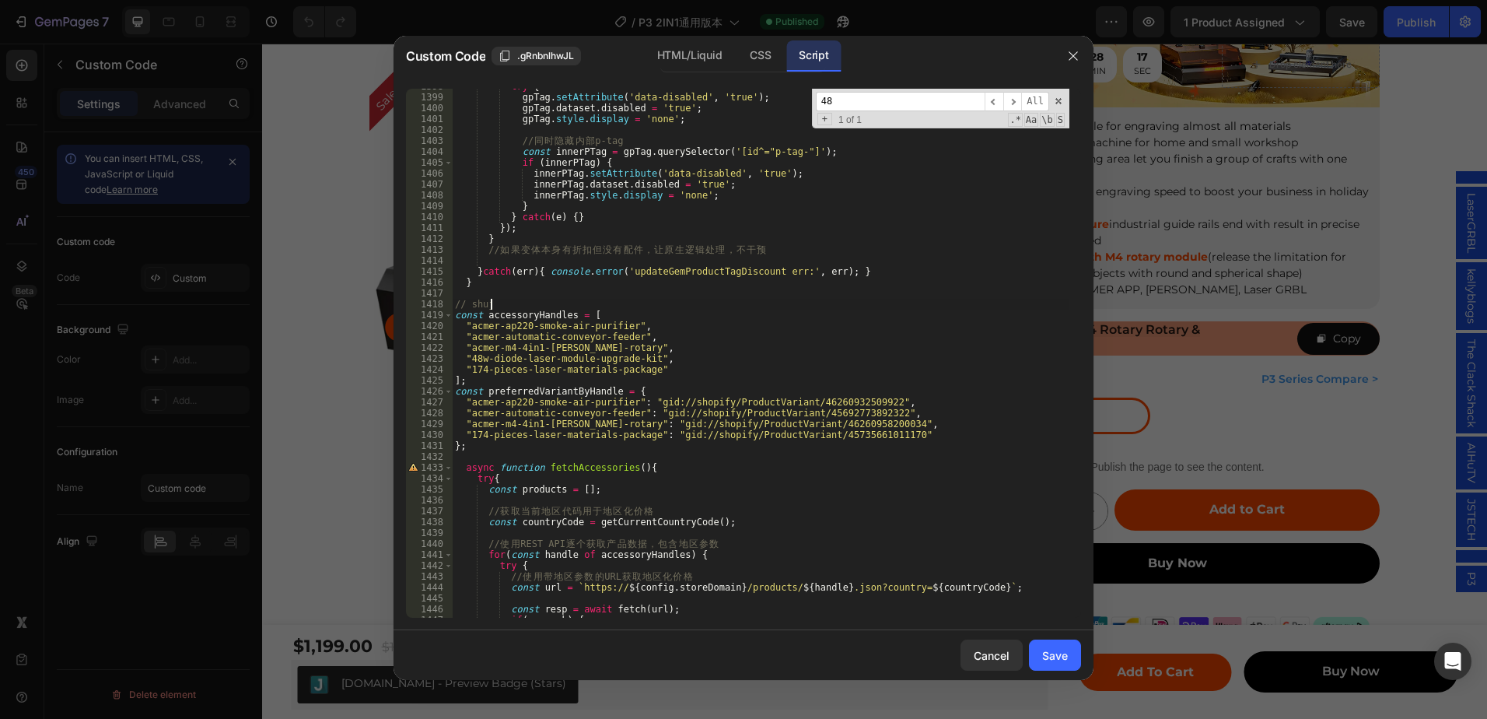
scroll to position [0, 1]
type textarea "s"
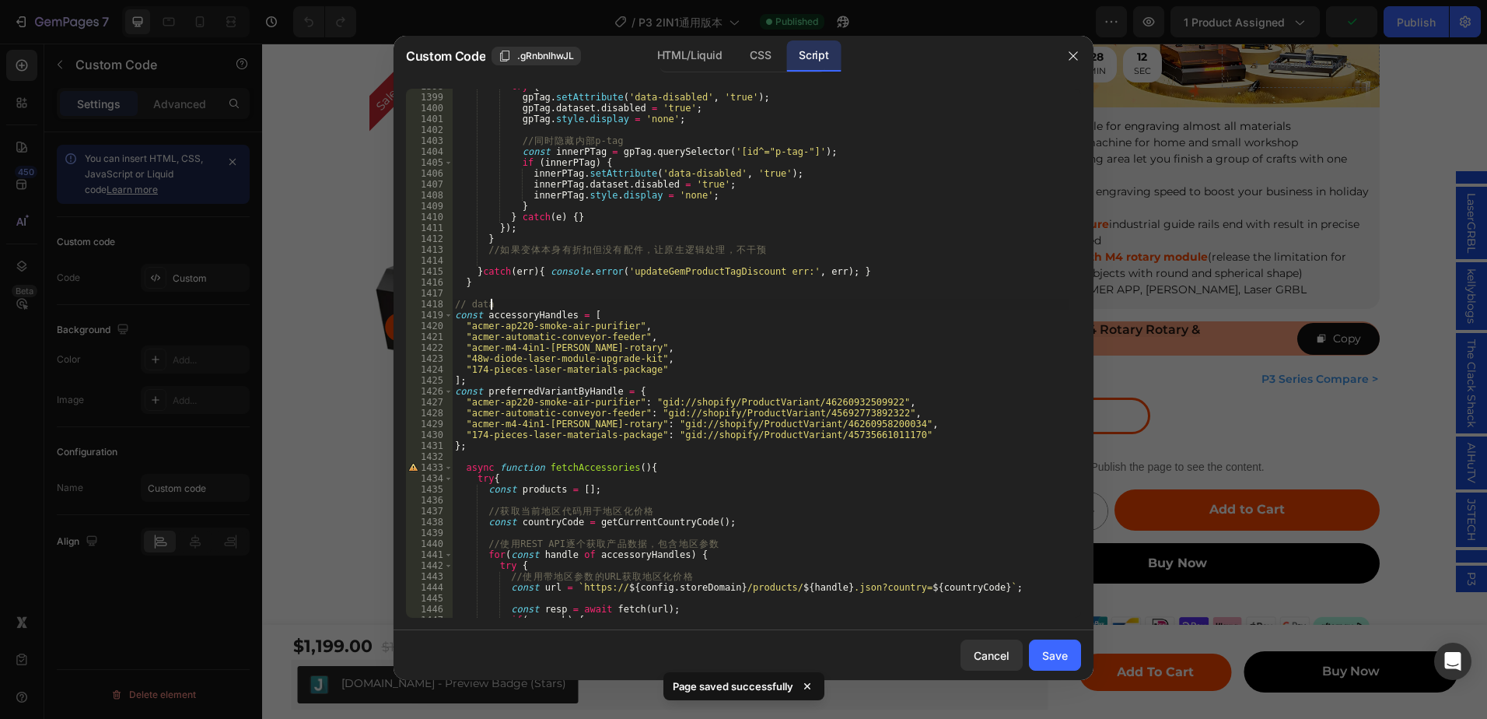
click at [721, 420] on div "try { gpTag . setAttribute ( 'data-disabled' , 'true' ) ; gpTag . dataset . dis…" at bounding box center [761, 356] width 618 height 551
type textarea ""acmer-m4-4in1-[PERSON_NAME]-rotary": "gid://shopify/ProductVariant/46260958200…"
click at [1045, 657] on div "Save" at bounding box center [1055, 655] width 26 height 16
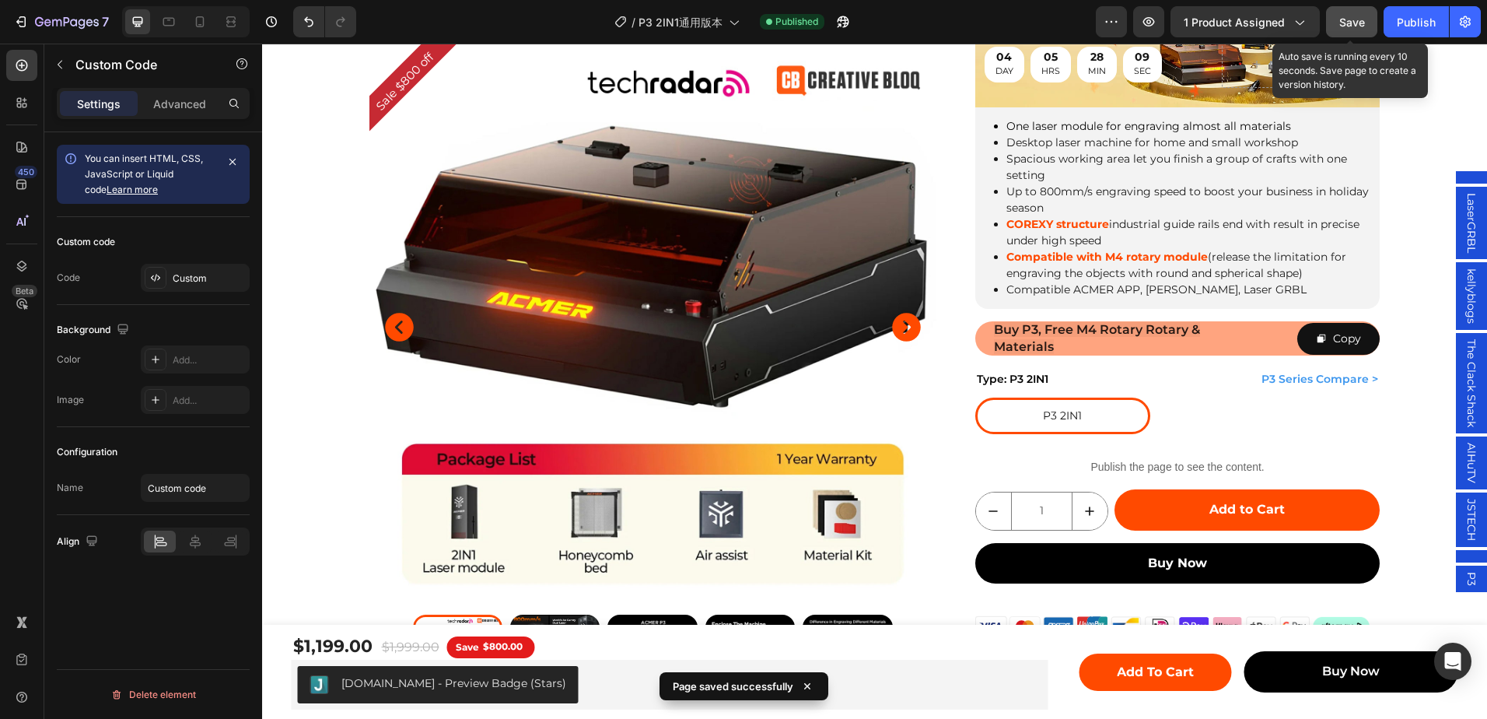
click at [1344, 24] on span "Save" at bounding box center [1352, 22] width 26 height 13
click at [1360, 11] on button "Save" at bounding box center [1351, 21] width 51 height 31
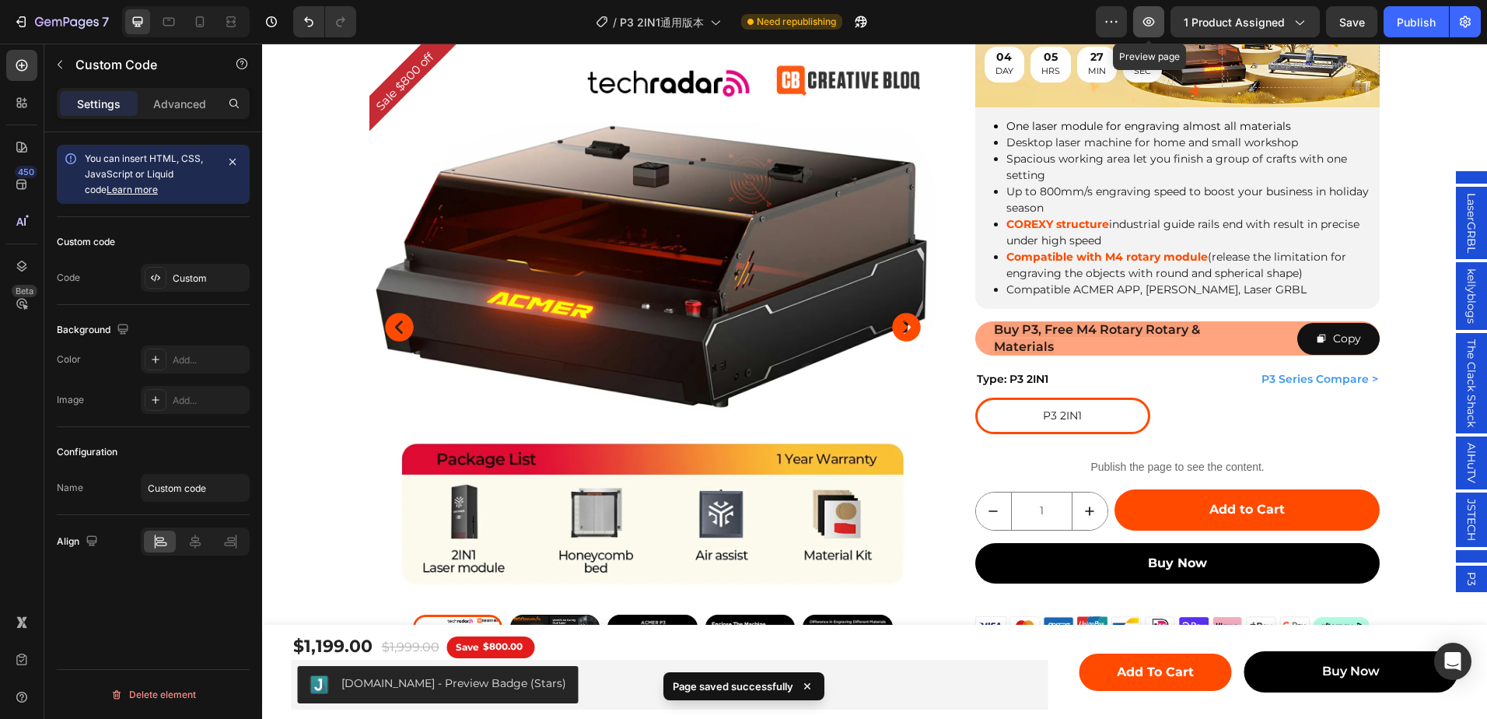
click at [1152, 16] on icon "button" at bounding box center [1149, 22] width 16 height 16
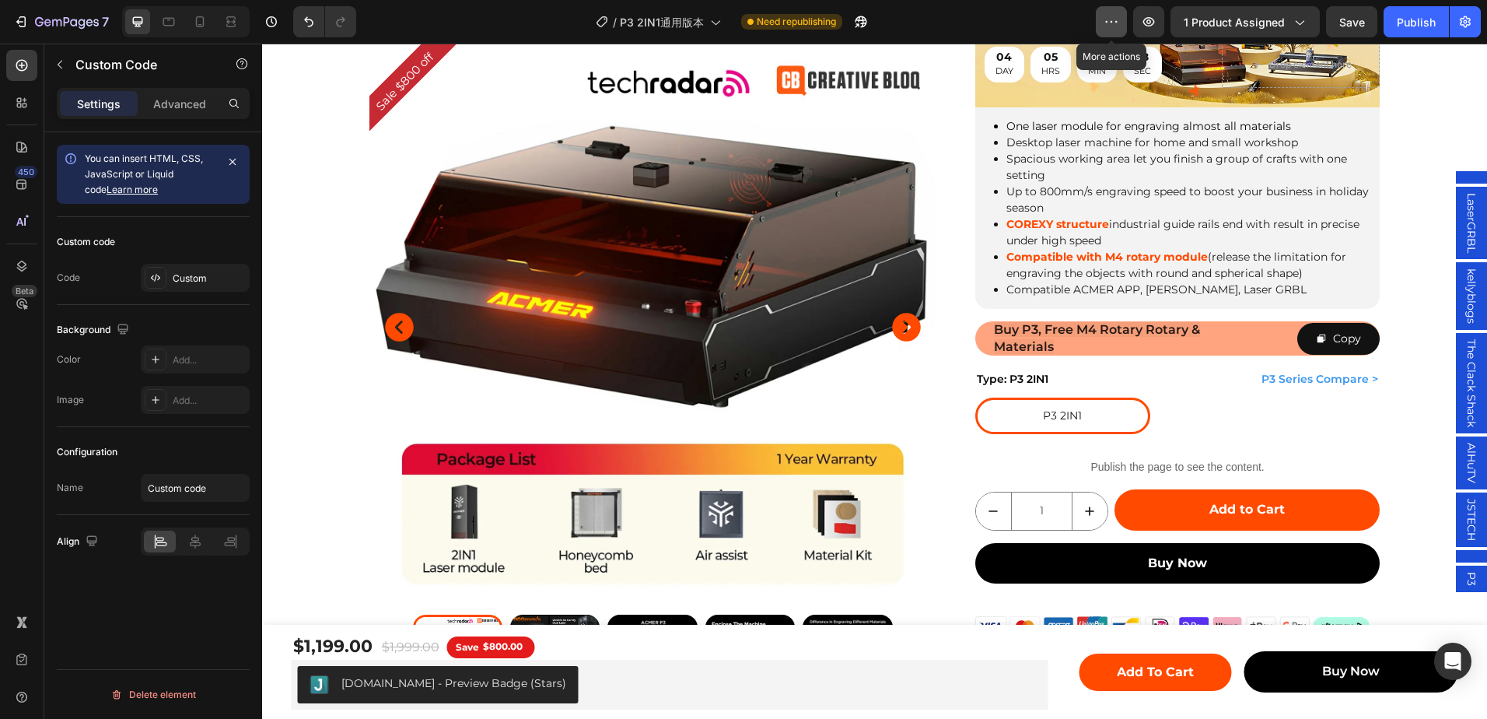
click at [1118, 16] on icon "button" at bounding box center [1112, 22] width 16 height 16
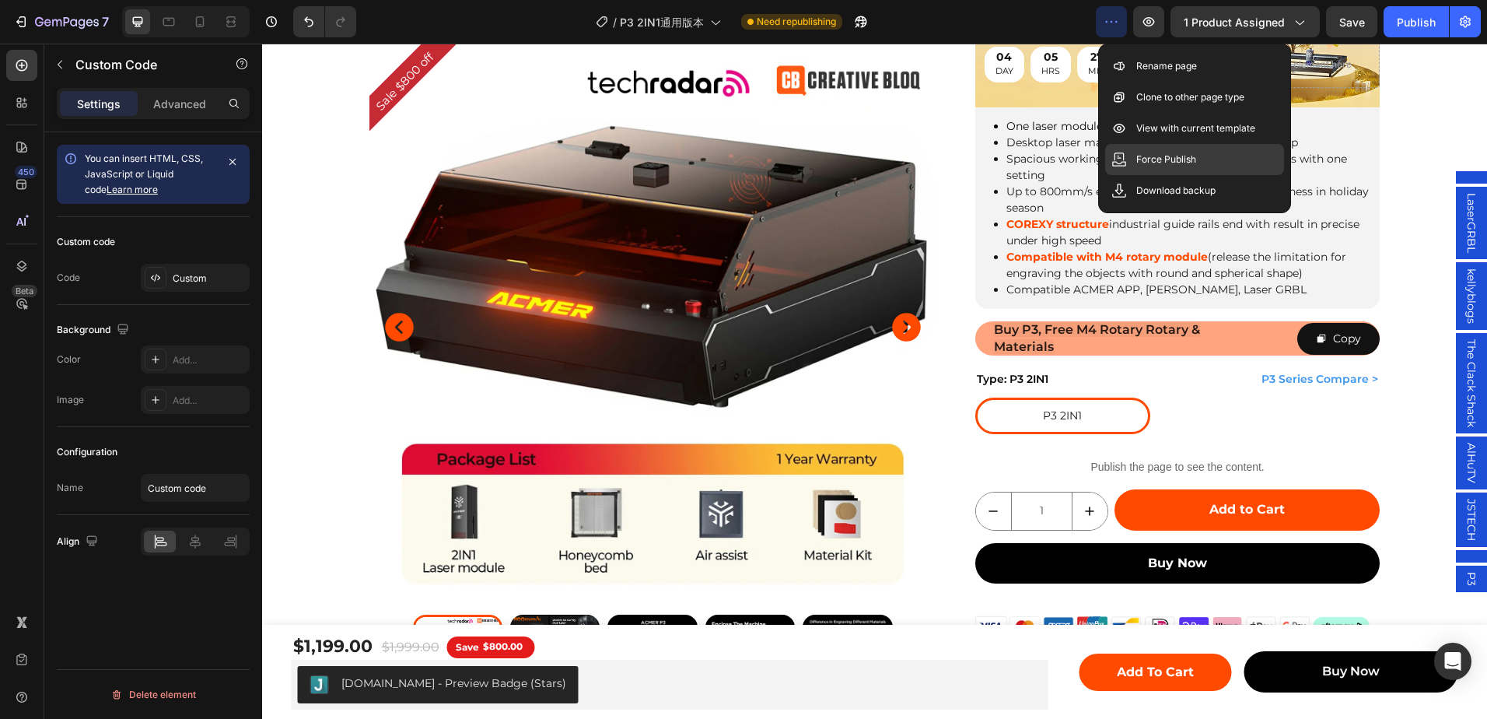
click at [1168, 153] on p "Force Publish" at bounding box center [1166, 160] width 60 height 16
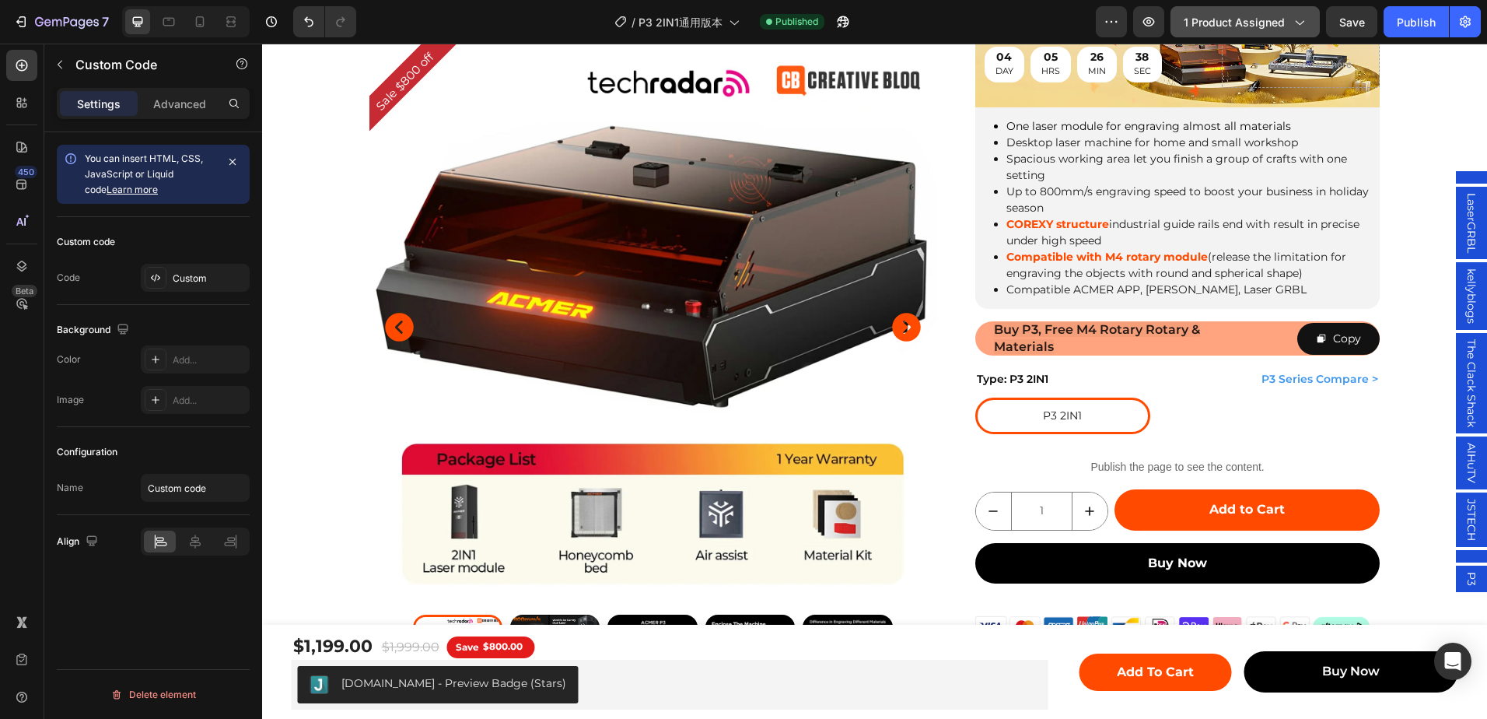
click at [1276, 25] on span "1 product assigned" at bounding box center [1234, 22] width 101 height 16
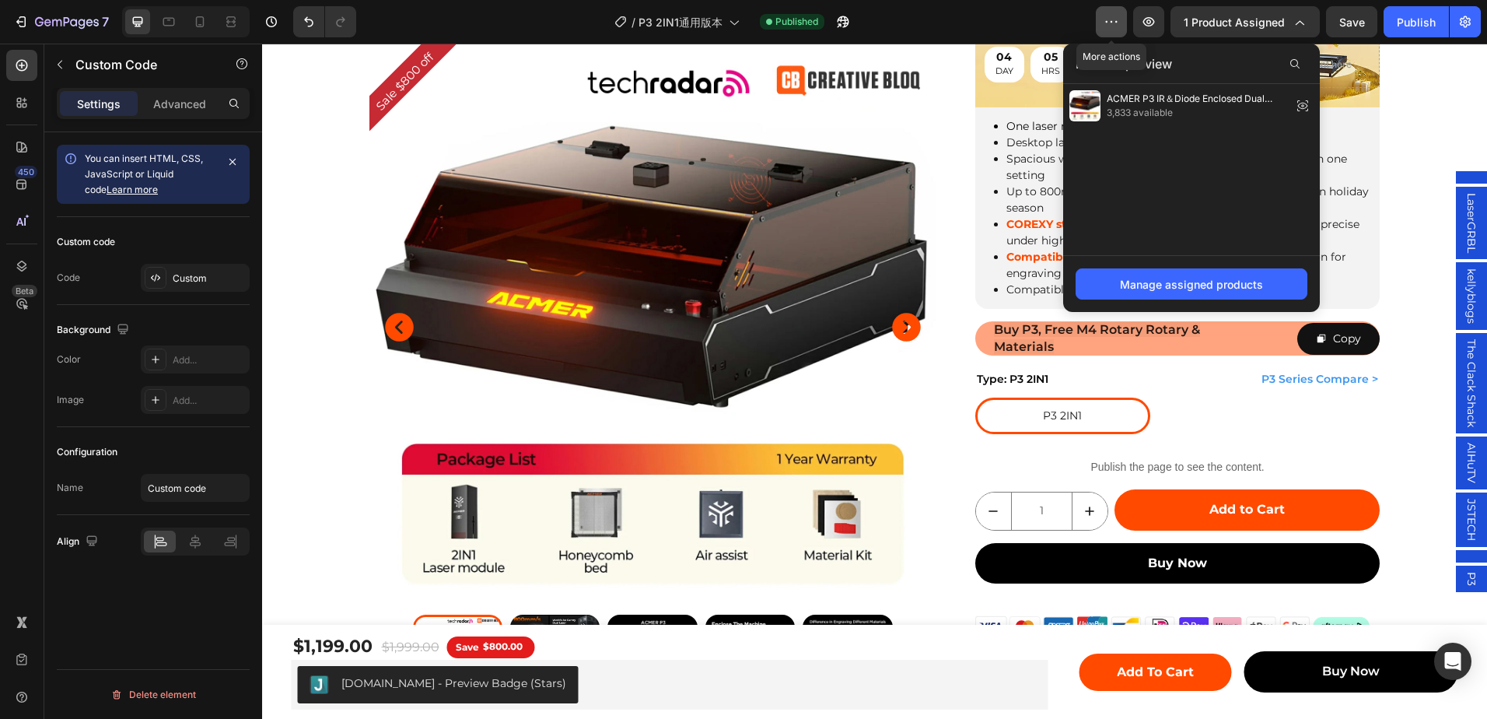
click at [1100, 9] on button "button" at bounding box center [1111, 21] width 31 height 31
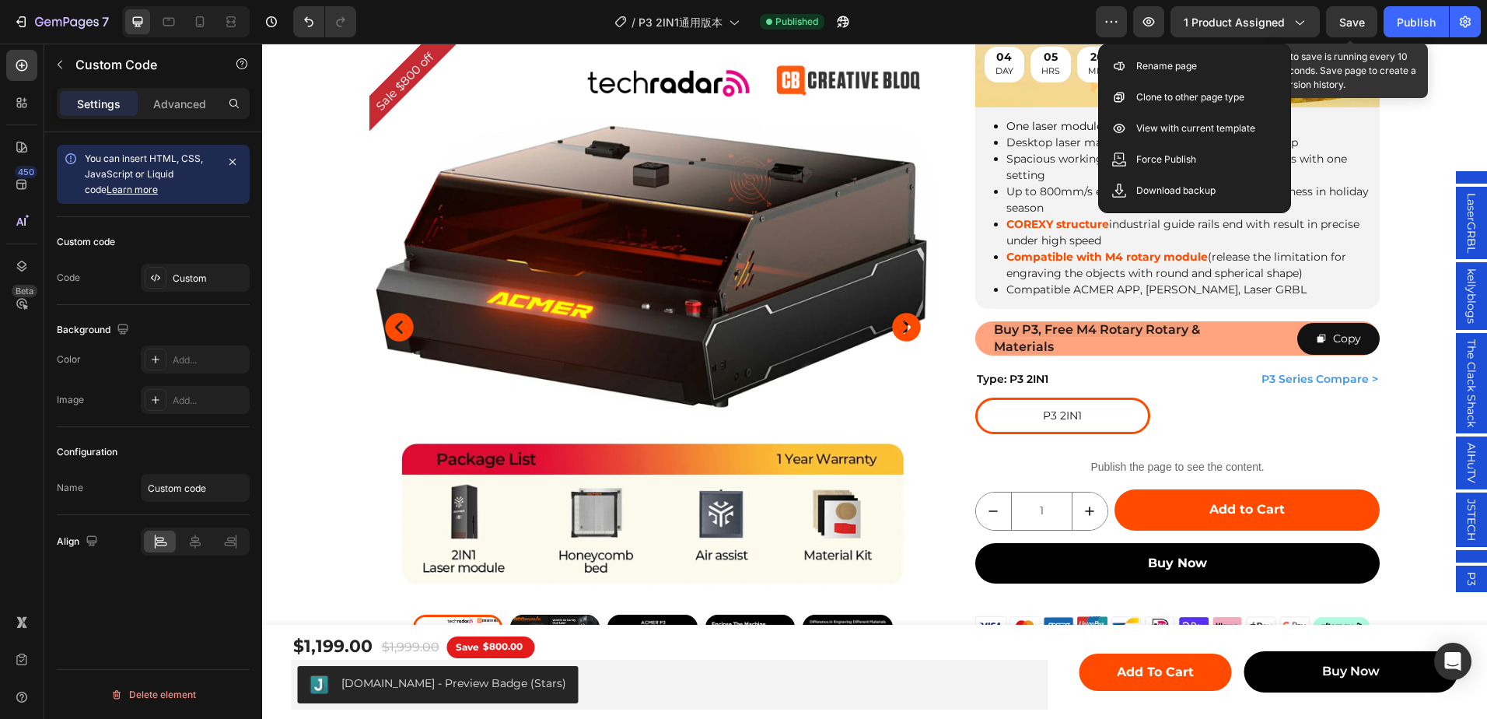
click at [1364, 16] on span "Save" at bounding box center [1352, 22] width 26 height 13
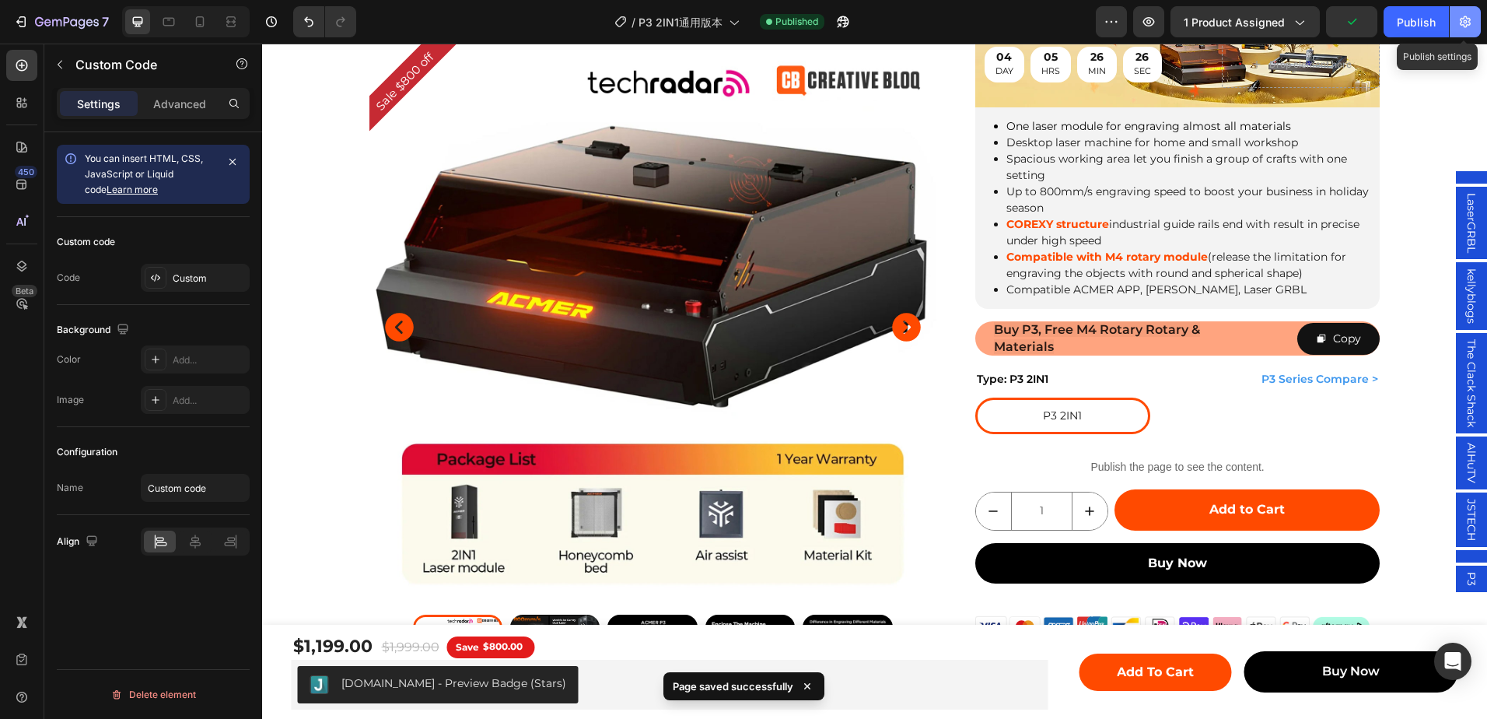
click at [1473, 27] on button "button" at bounding box center [1465, 21] width 31 height 31
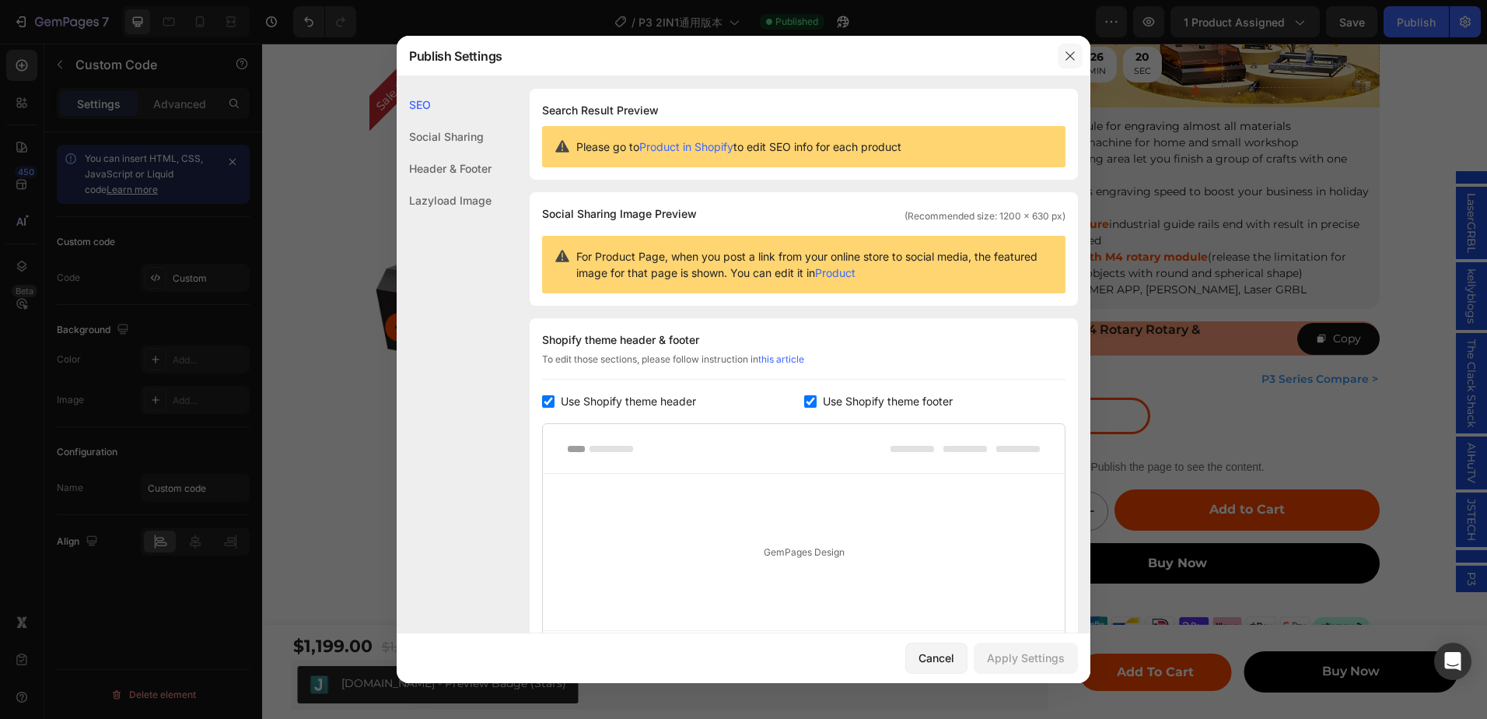
click at [1072, 50] on icon "button" at bounding box center [1070, 56] width 12 height 12
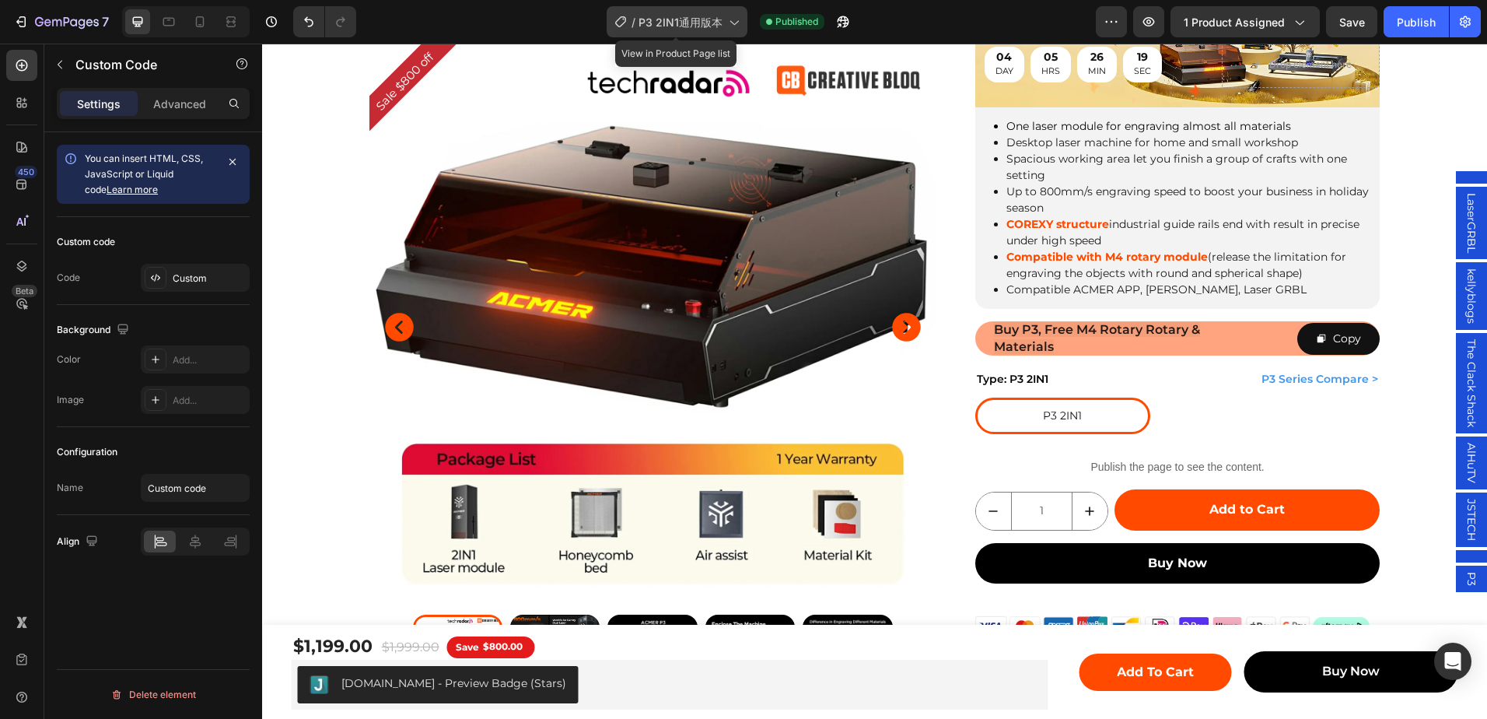
click at [702, 16] on span "P3 2IN1通用版本" at bounding box center [681, 22] width 84 height 16
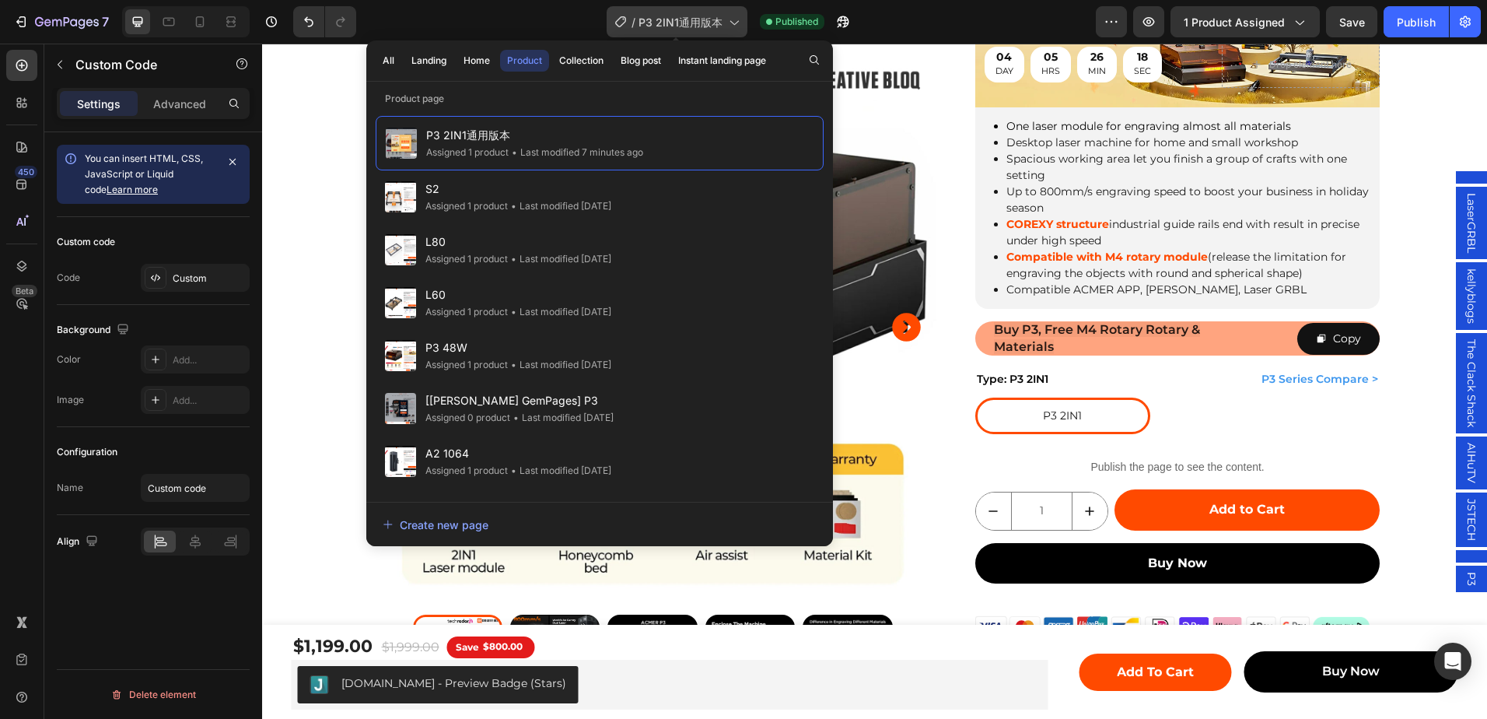
click at [700, 16] on span "P3 2IN1通用版本" at bounding box center [681, 22] width 84 height 16
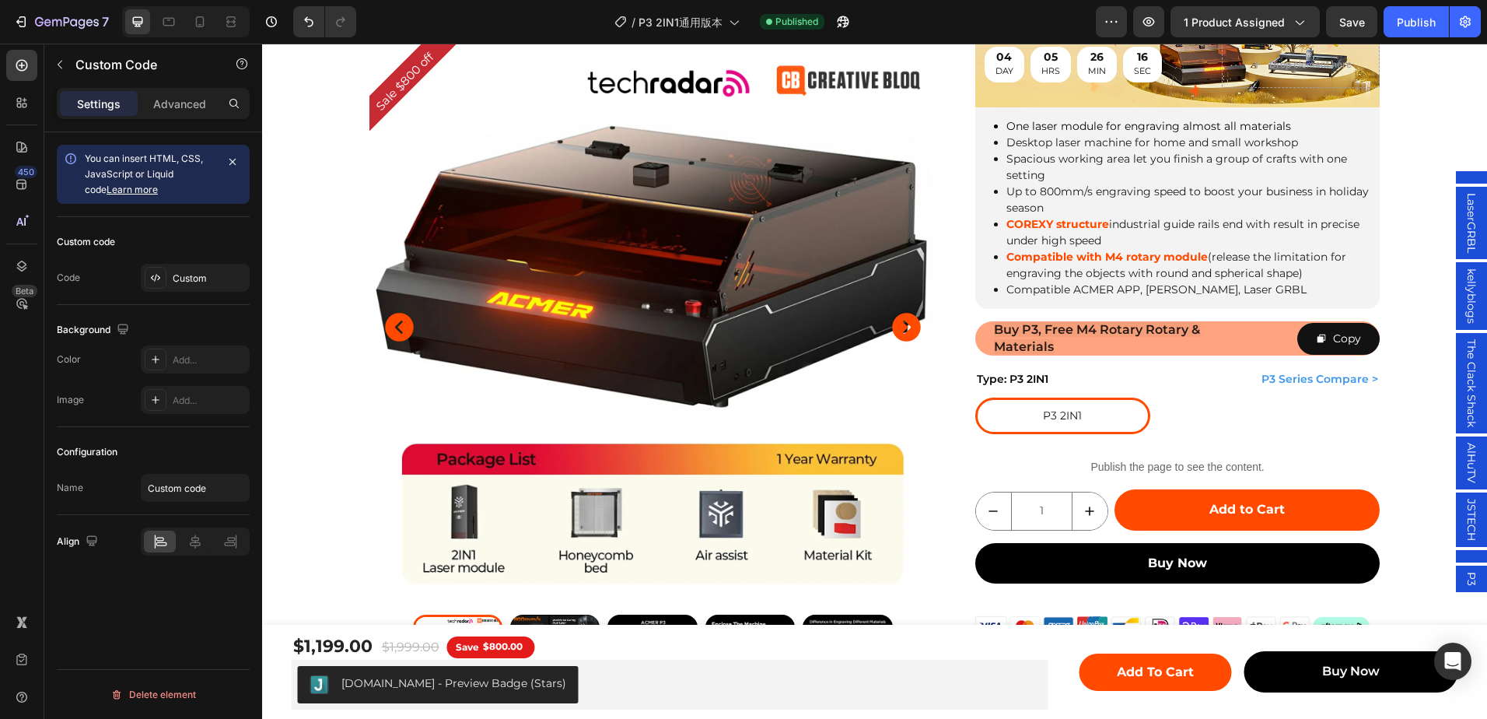
click at [971, 16] on div "/ P3 2IN1通用版本 Published" at bounding box center [732, 21] width 727 height 31
click at [1105, 16] on button "button" at bounding box center [1111, 21] width 31 height 31
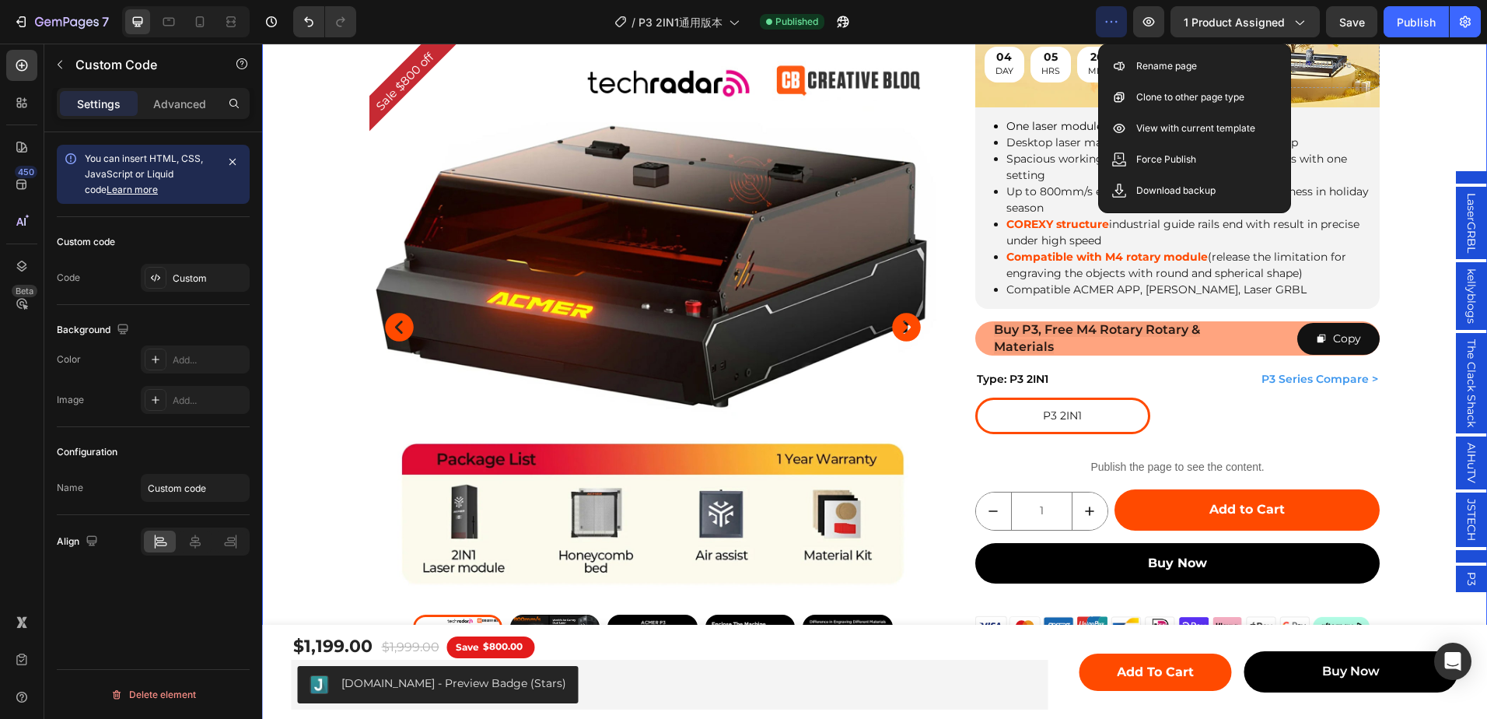
click at [1398, 72] on div "Sale $800 off Product Badge Product Images Row ACMER P3 IR＆Diode Enclosed Dual …" at bounding box center [874, 285] width 1225 height 868
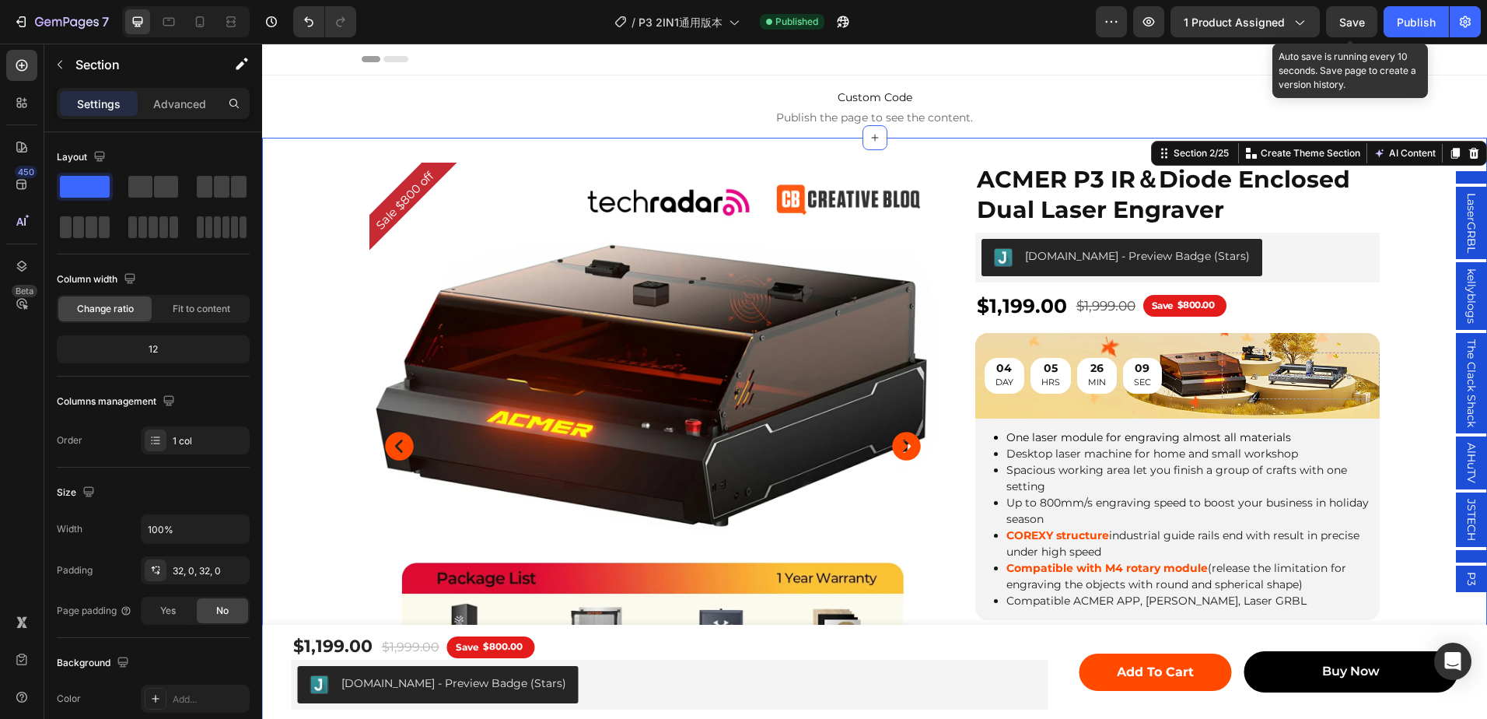
click at [1346, 16] on span "Save" at bounding box center [1352, 22] width 26 height 13
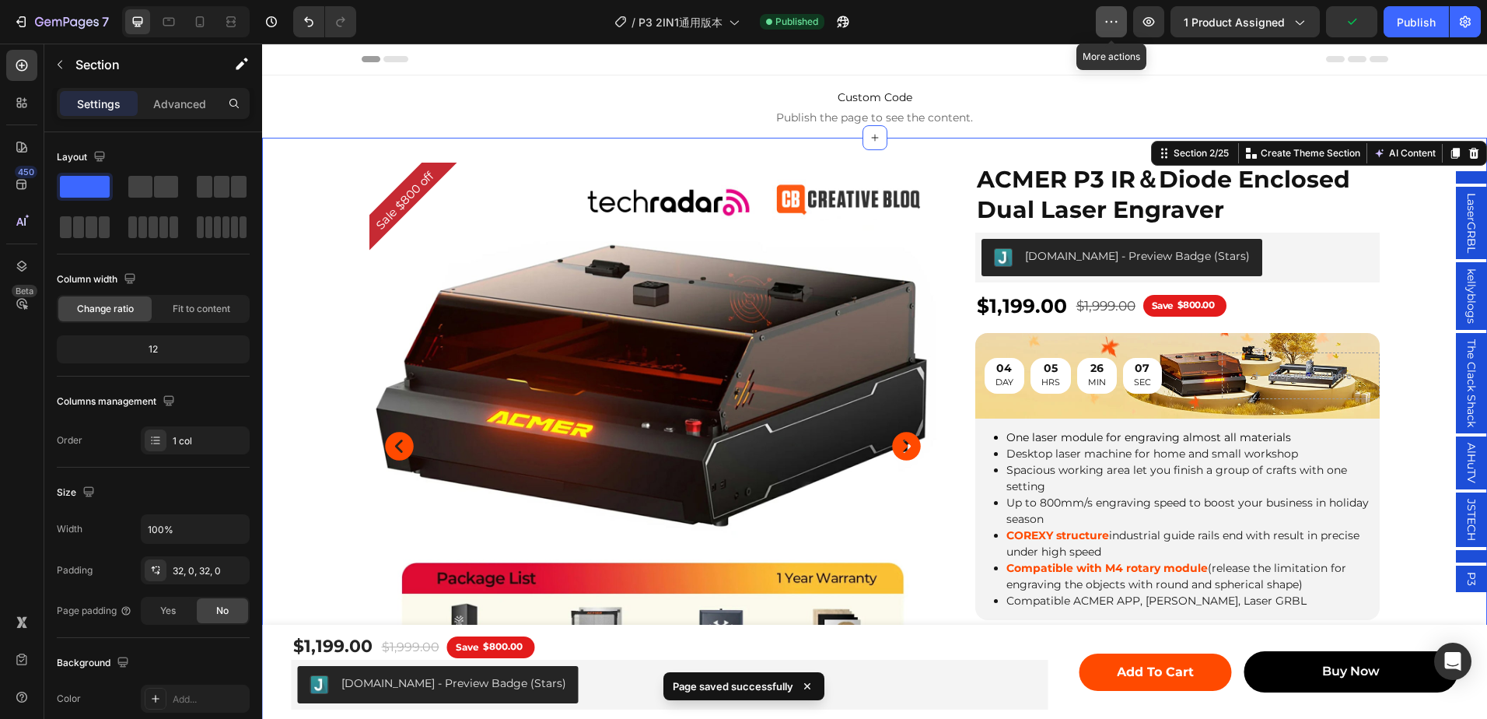
click at [1119, 19] on icon "button" at bounding box center [1112, 22] width 16 height 16
click at [969, 12] on div "/ P3 2IN1通用版本 Published" at bounding box center [732, 21] width 727 height 31
click at [1255, 15] on span "1 product assigned" at bounding box center [1234, 22] width 101 height 16
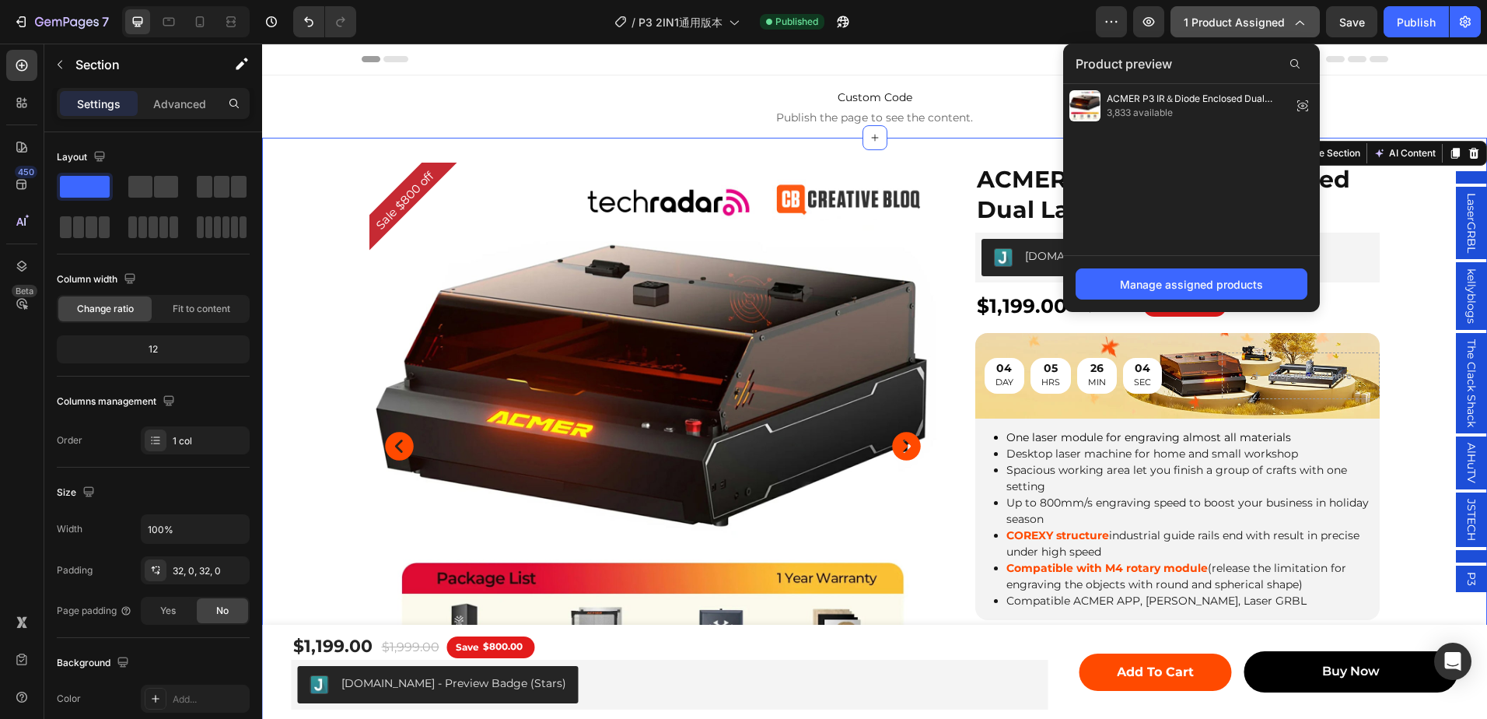
click at [1266, 23] on span "1 product assigned" at bounding box center [1234, 22] width 101 height 16
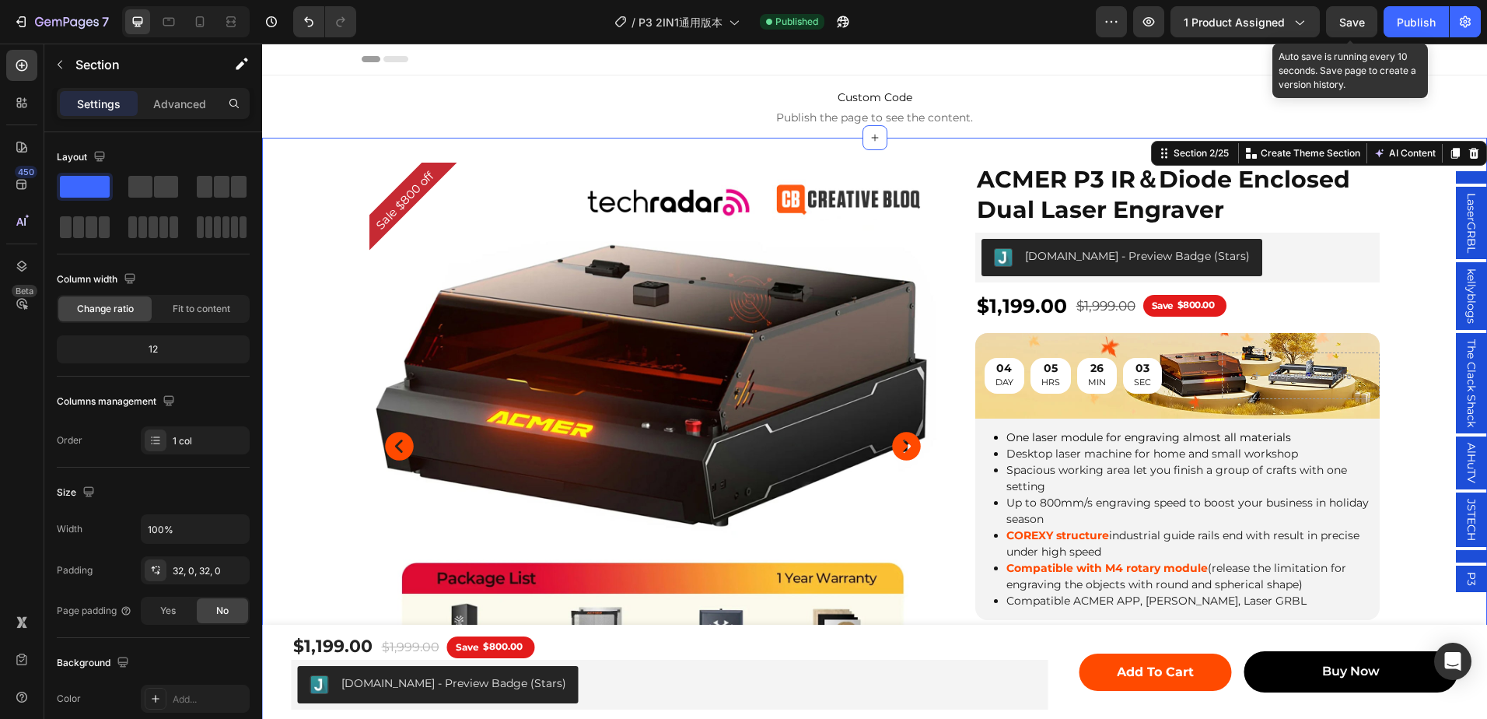
click at [1352, 23] on span "Save" at bounding box center [1352, 22] width 26 height 13
click at [1337, 16] on button "button" at bounding box center [1351, 21] width 51 height 31
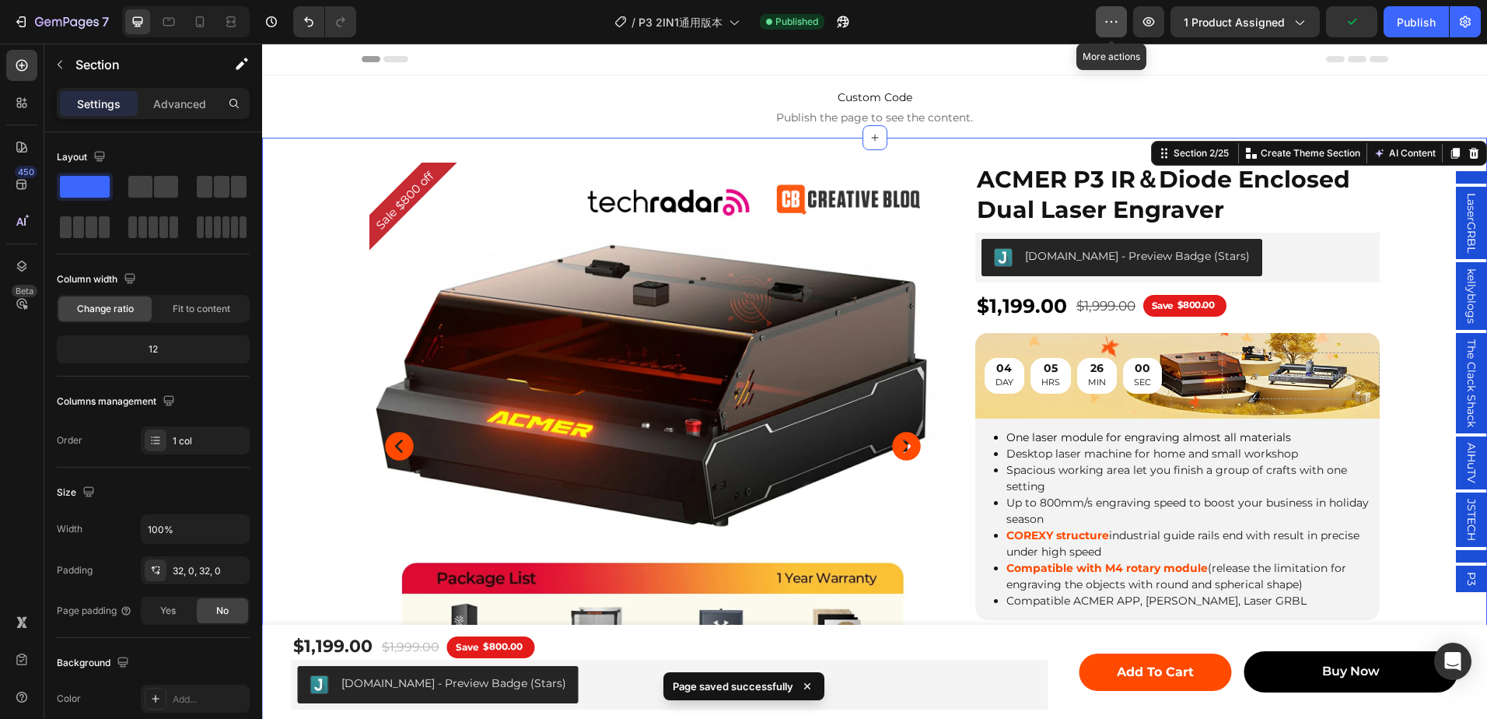
click at [1111, 21] on icon "button" at bounding box center [1112, 22] width 16 height 16
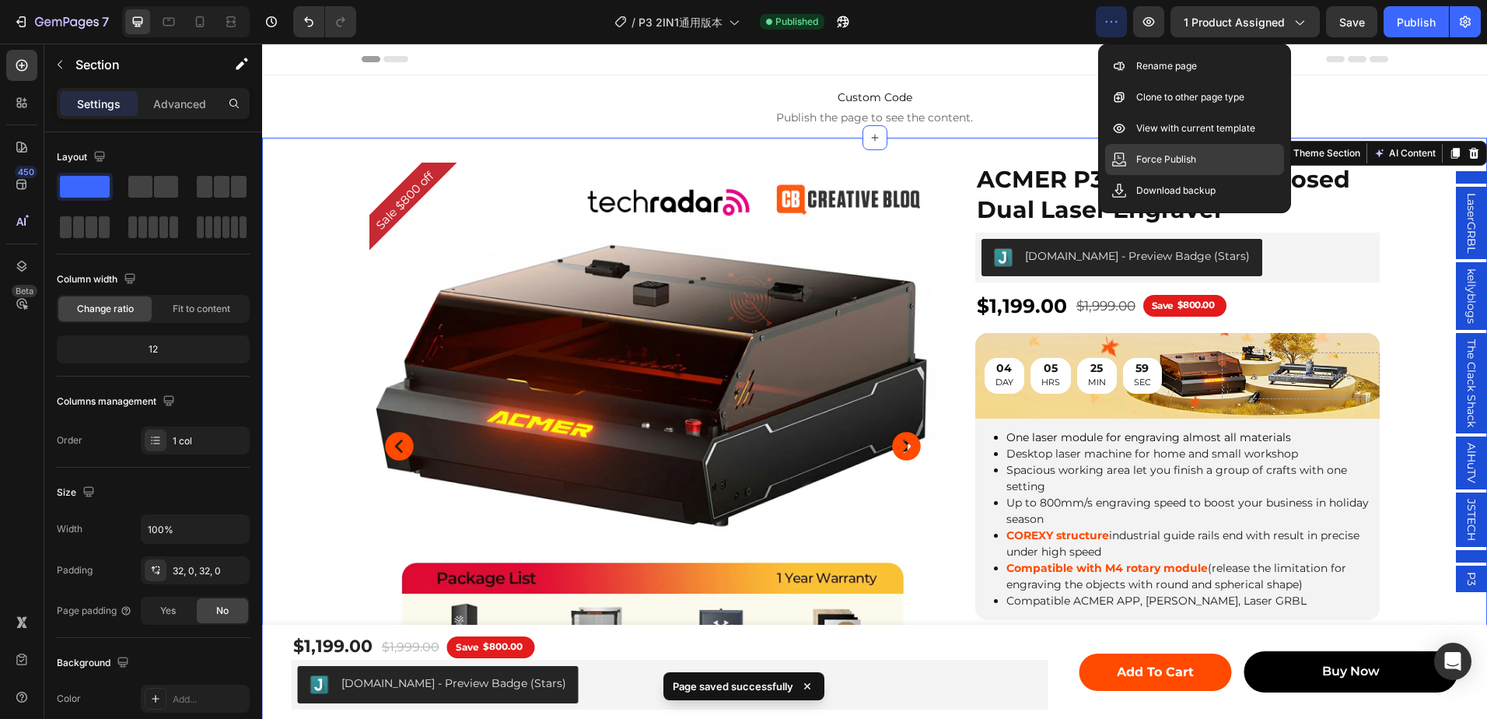
click at [1169, 166] on p "Force Publish" at bounding box center [1166, 160] width 60 height 16
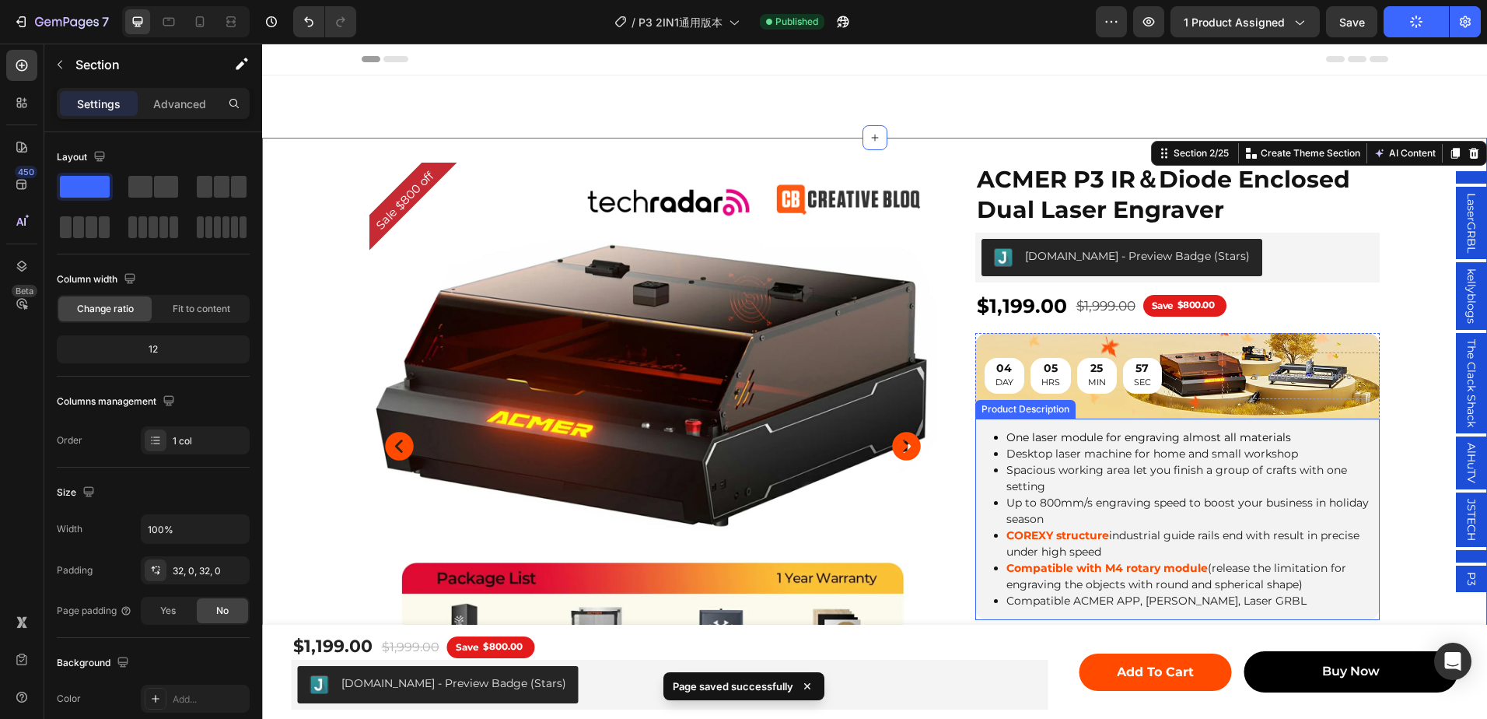
scroll to position [467, 0]
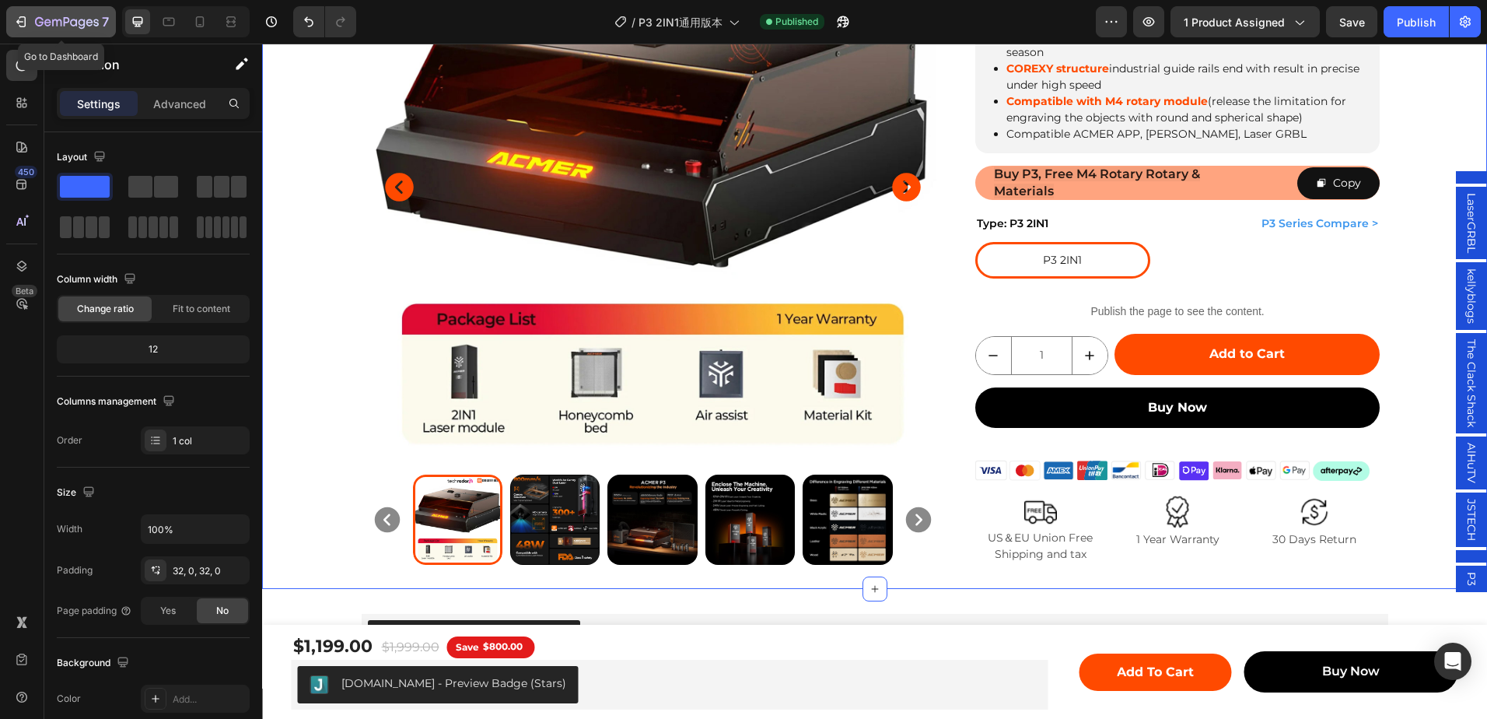
click at [27, 13] on div "7" at bounding box center [61, 21] width 96 height 19
